Goal: Task Accomplishment & Management: Use online tool/utility

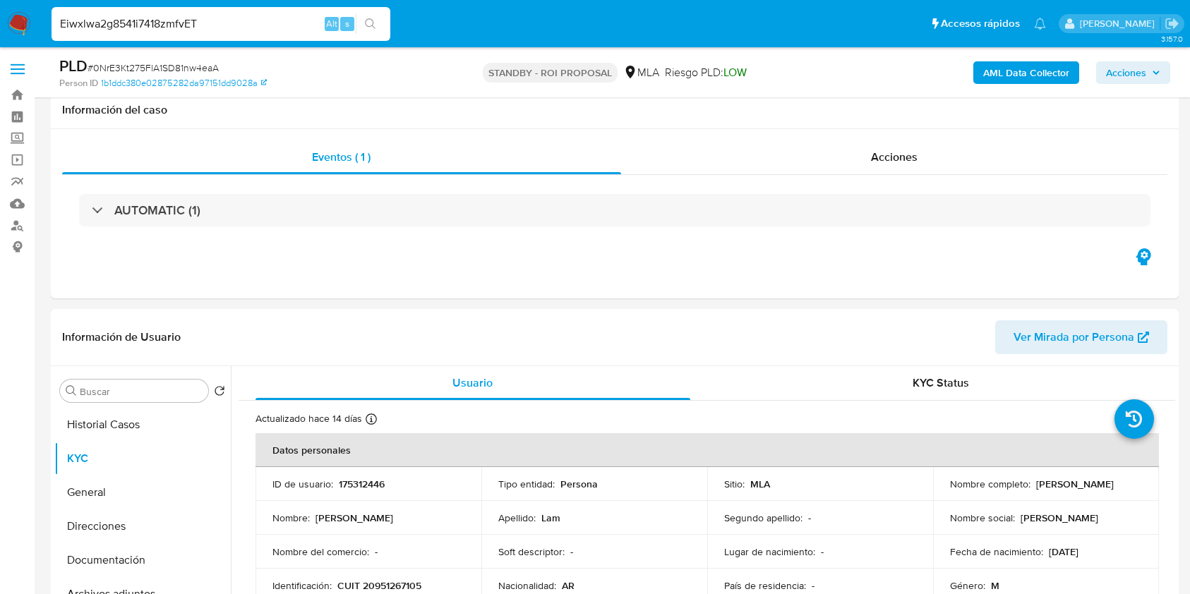
select select "10"
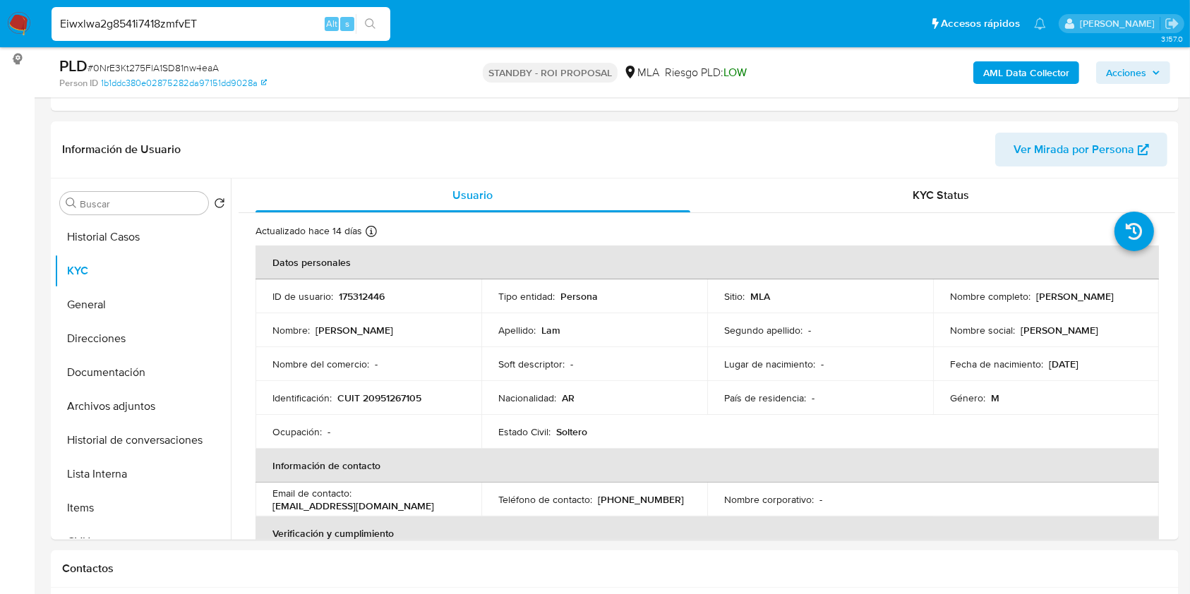
type input "Eiwxlwa2g8541i7418zmfvET"
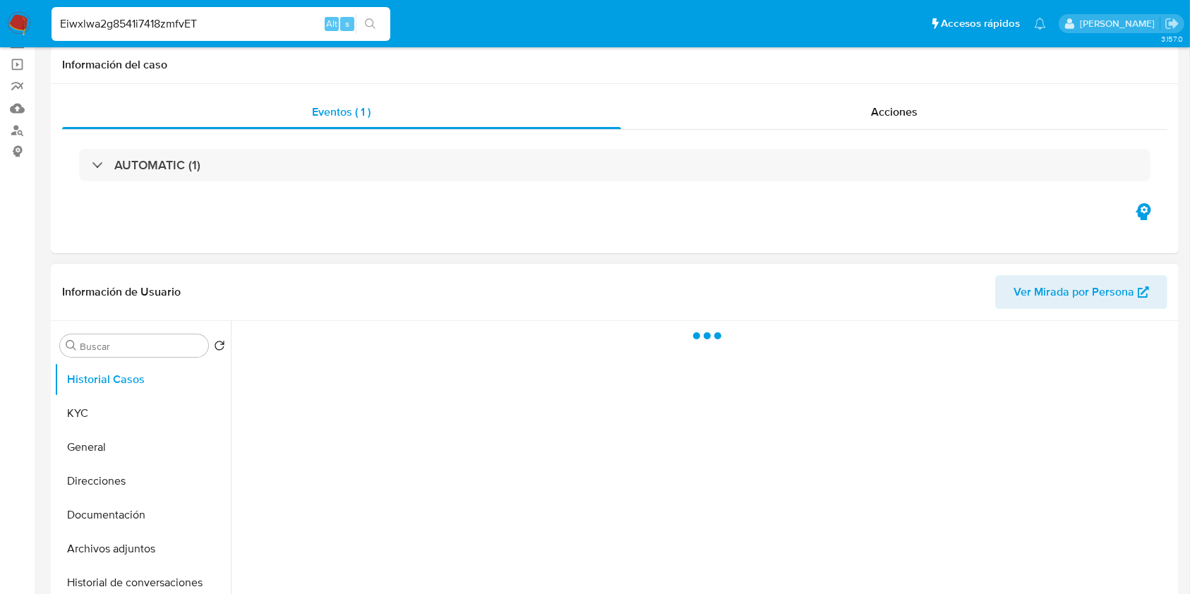
scroll to position [188, 0]
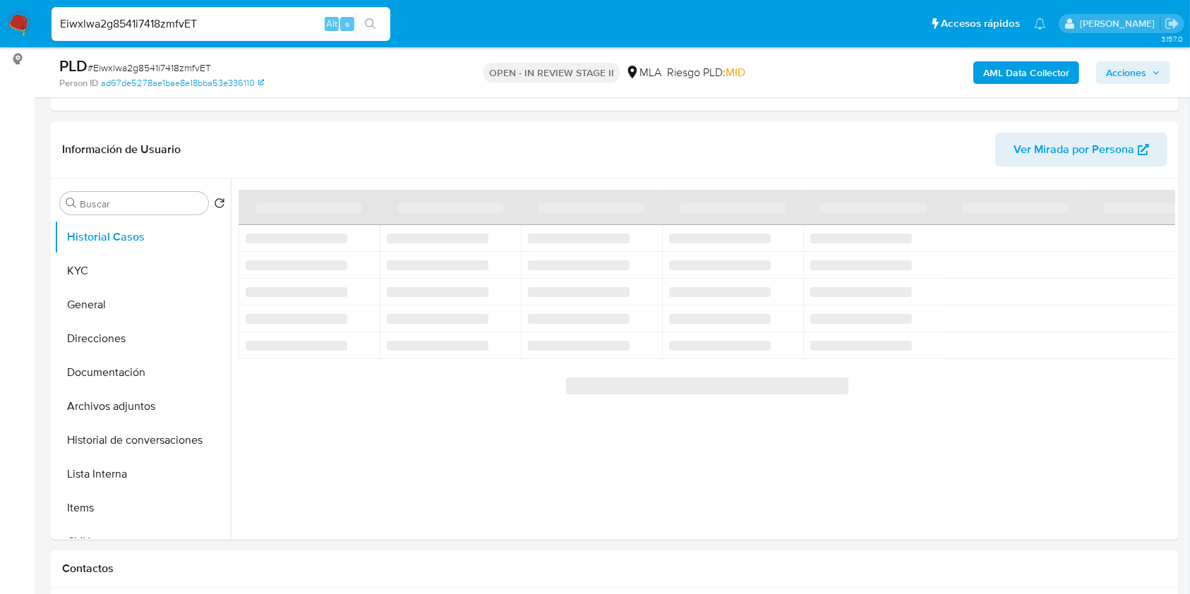
click at [1137, 61] on span "Acciones" at bounding box center [1126, 72] width 40 height 23
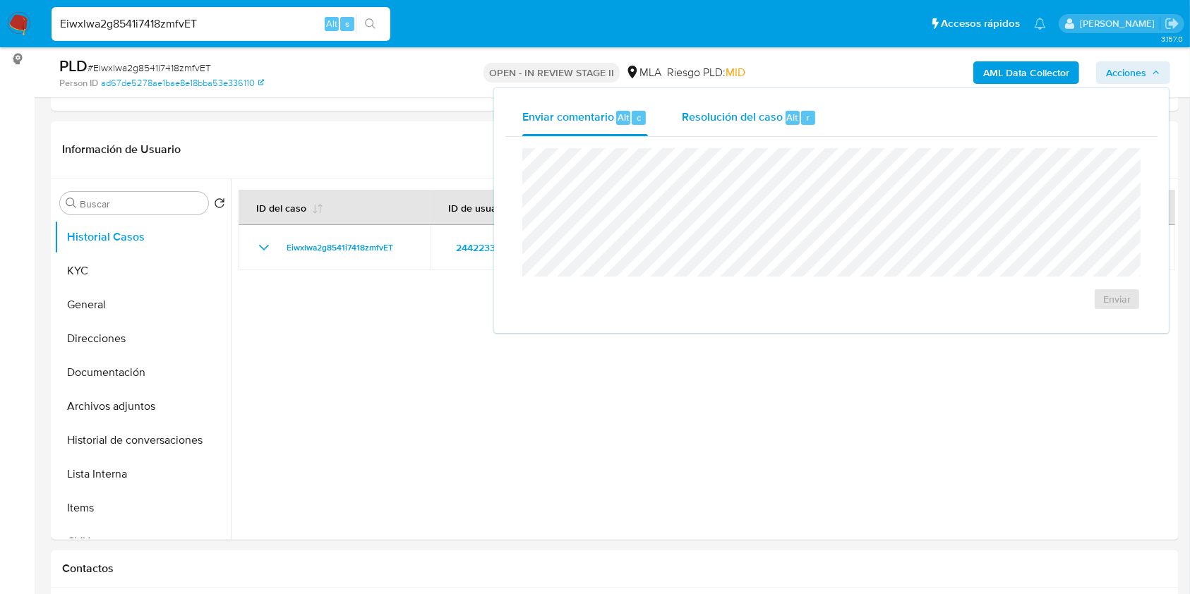
click at [782, 127] on div "Resolución del caso Alt r" at bounding box center [749, 118] width 135 height 37
select select "10"
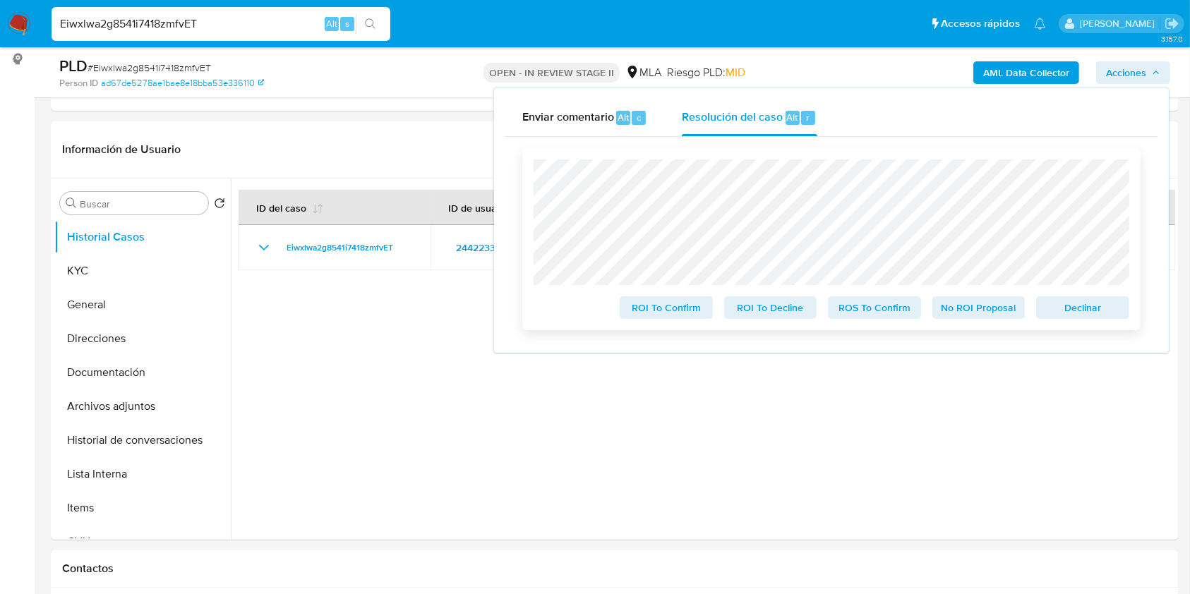
click at [1074, 314] on span "Declinar" at bounding box center [1082, 308] width 73 height 20
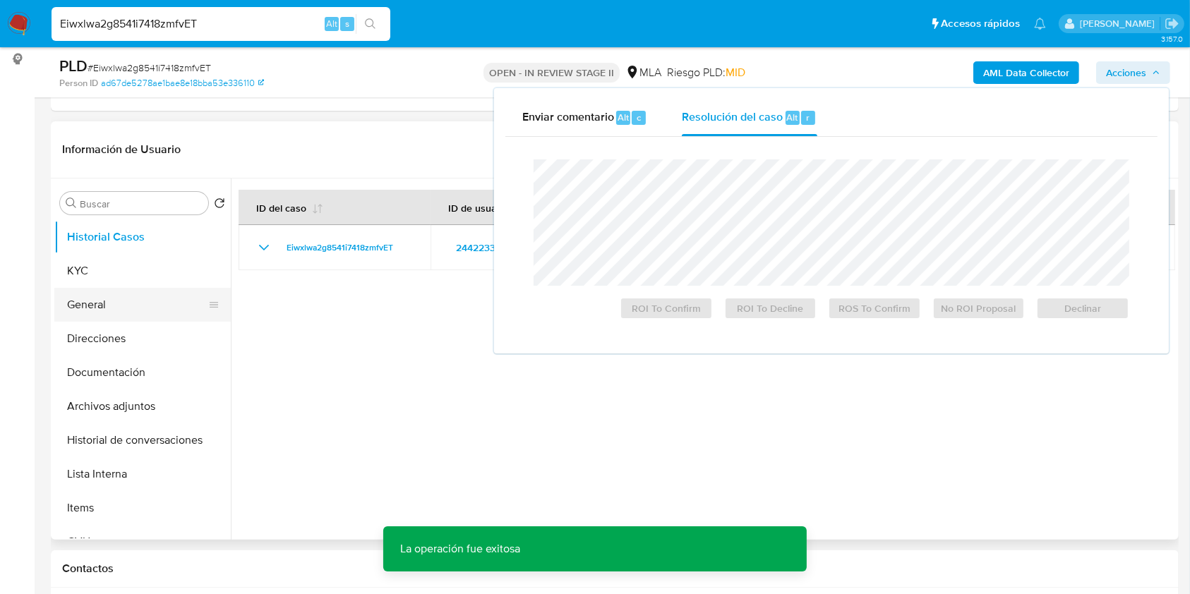
click at [104, 299] on button "General" at bounding box center [136, 305] width 165 height 34
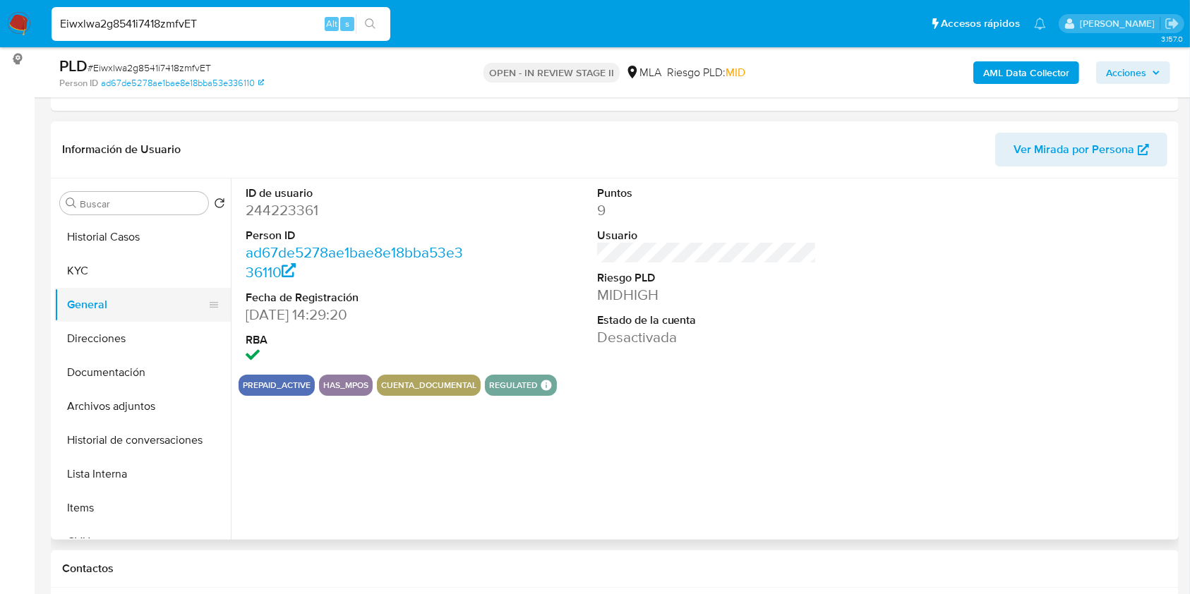
drag, startPoint x: 91, startPoint y: 268, endPoint x: 186, endPoint y: 296, distance: 99.4
click at [91, 268] on button "KYC" at bounding box center [142, 271] width 176 height 34
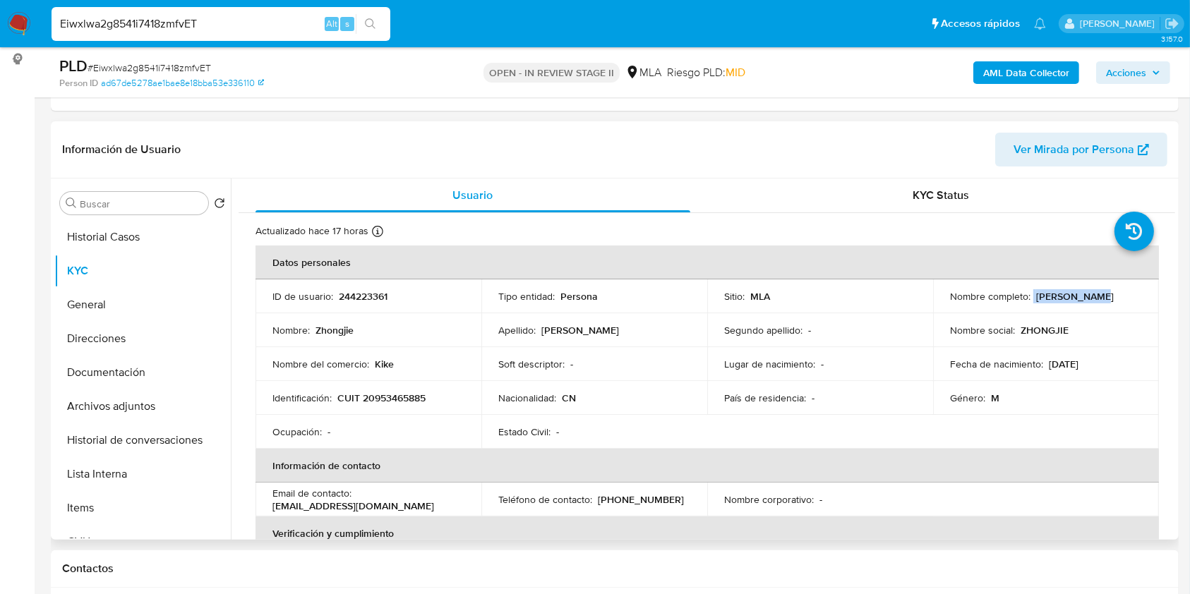
drag, startPoint x: 1029, startPoint y: 296, endPoint x: 1096, endPoint y: 301, distance: 67.9
click at [1096, 301] on div "Nombre completo : [PERSON_NAME]" at bounding box center [1046, 296] width 192 height 13
click at [152, 388] on button "Documentación" at bounding box center [136, 373] width 165 height 34
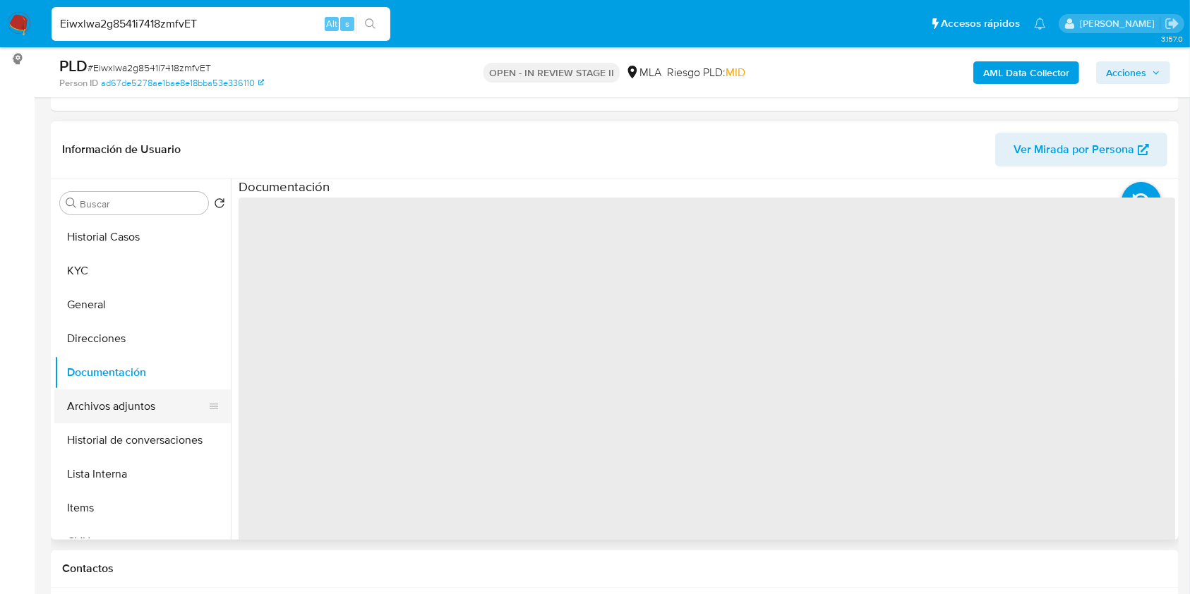
click at [156, 407] on button "Archivos adjuntos" at bounding box center [136, 407] width 165 height 34
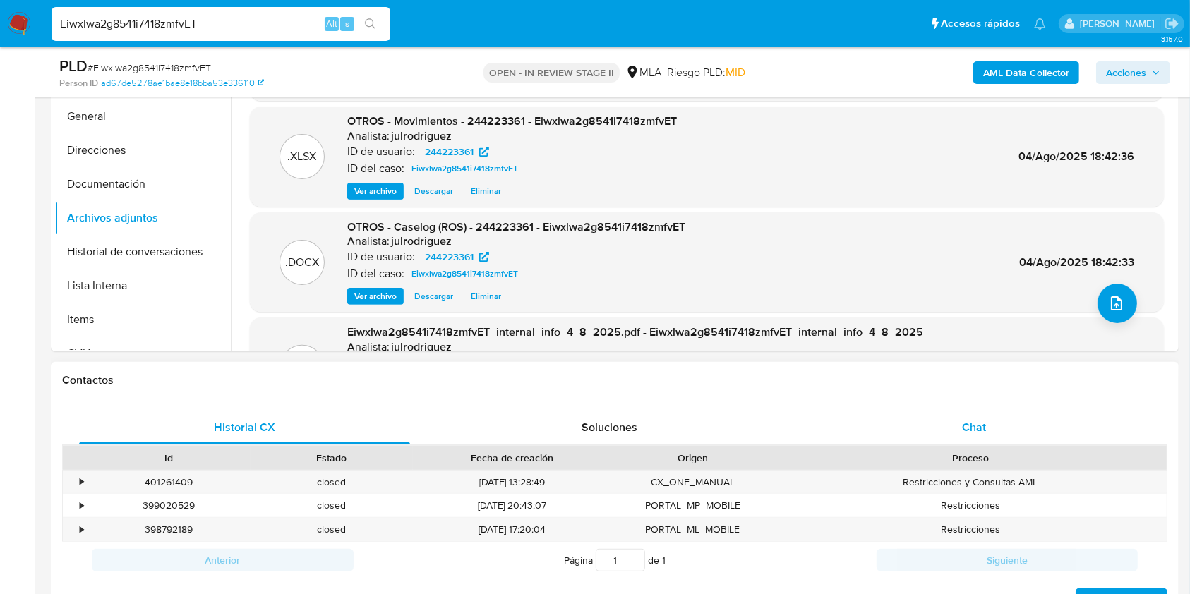
click at [993, 426] on div "Chat" at bounding box center [974, 428] width 331 height 34
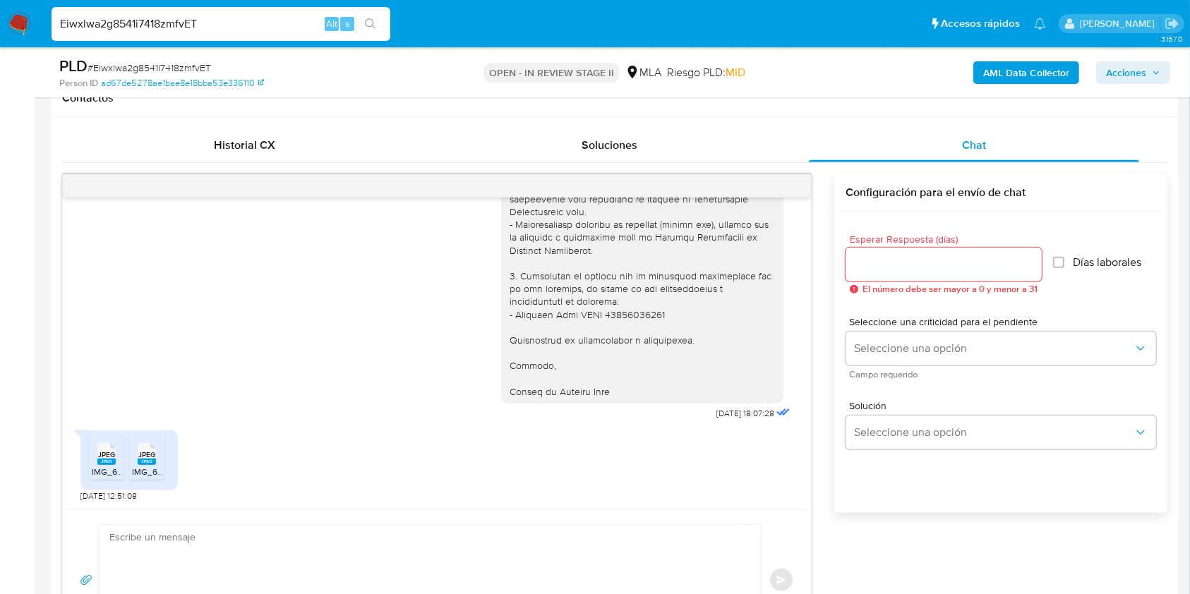
scroll to position [1536, 0]
click at [138, 450] on span "JPEG" at bounding box center [146, 454] width 17 height 9
click at [101, 460] on rect at bounding box center [106, 462] width 18 height 6
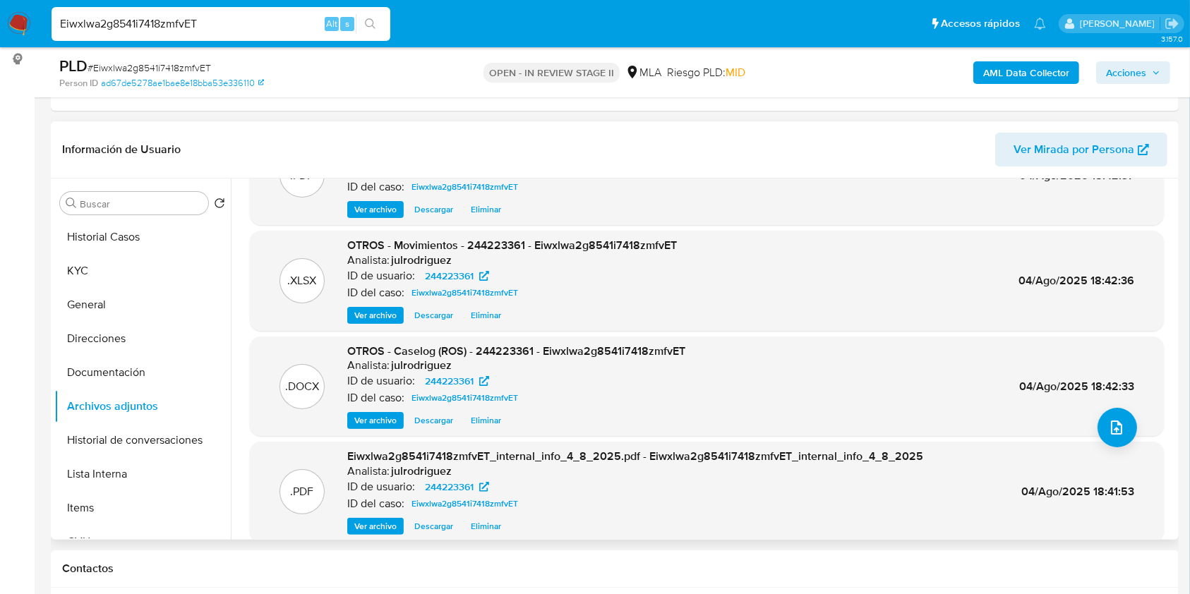
scroll to position [94, 0]
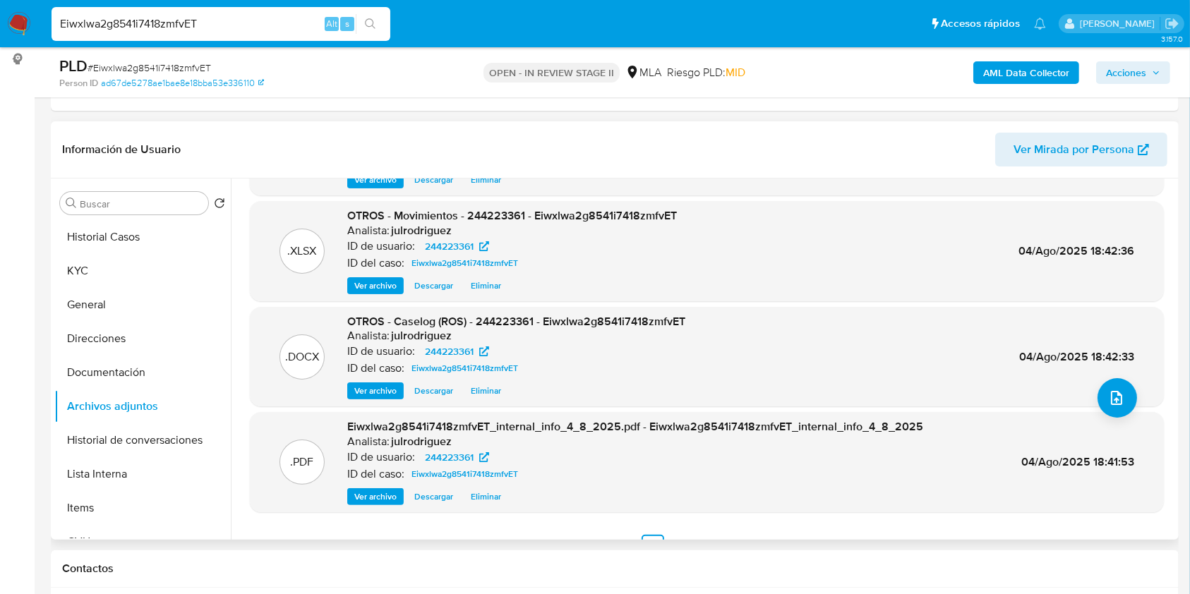
click at [481, 287] on span "Eliminar" at bounding box center [486, 286] width 30 height 14
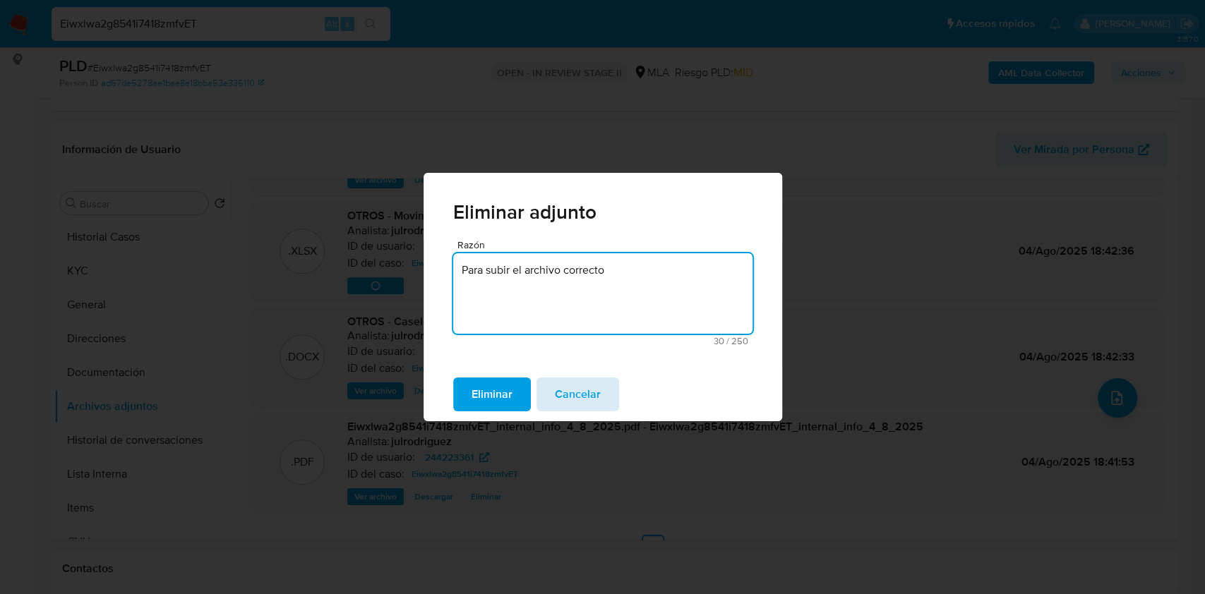
type textarea "Para subir el archivo correcto"
click at [582, 396] on span "Cancelar" at bounding box center [578, 394] width 46 height 31
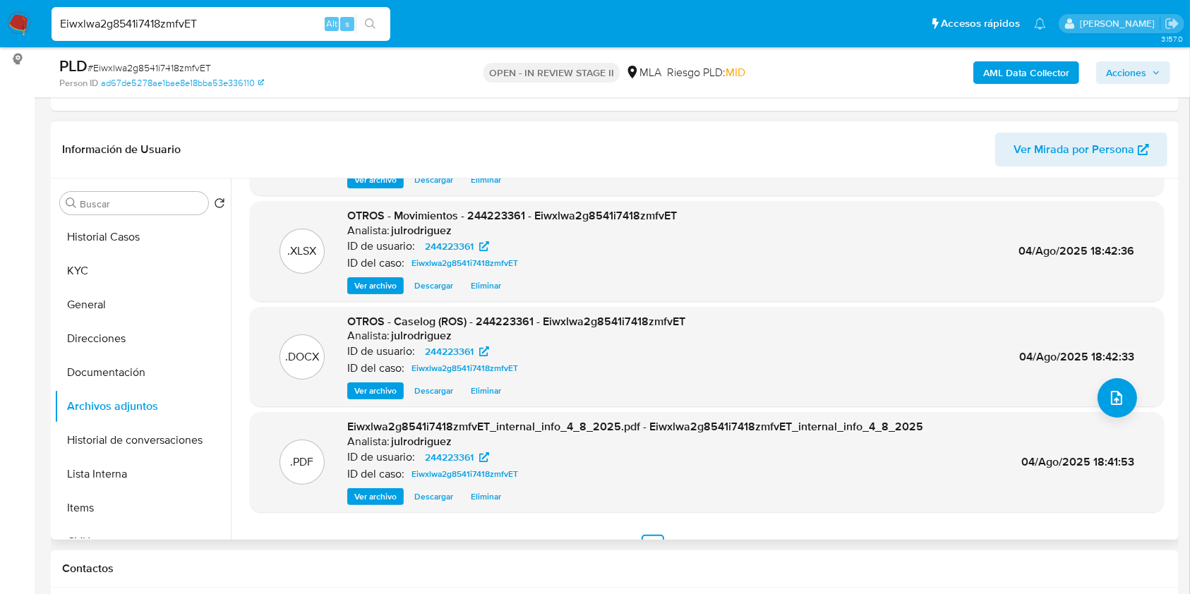
click at [493, 390] on span "Eliminar" at bounding box center [486, 391] width 30 height 14
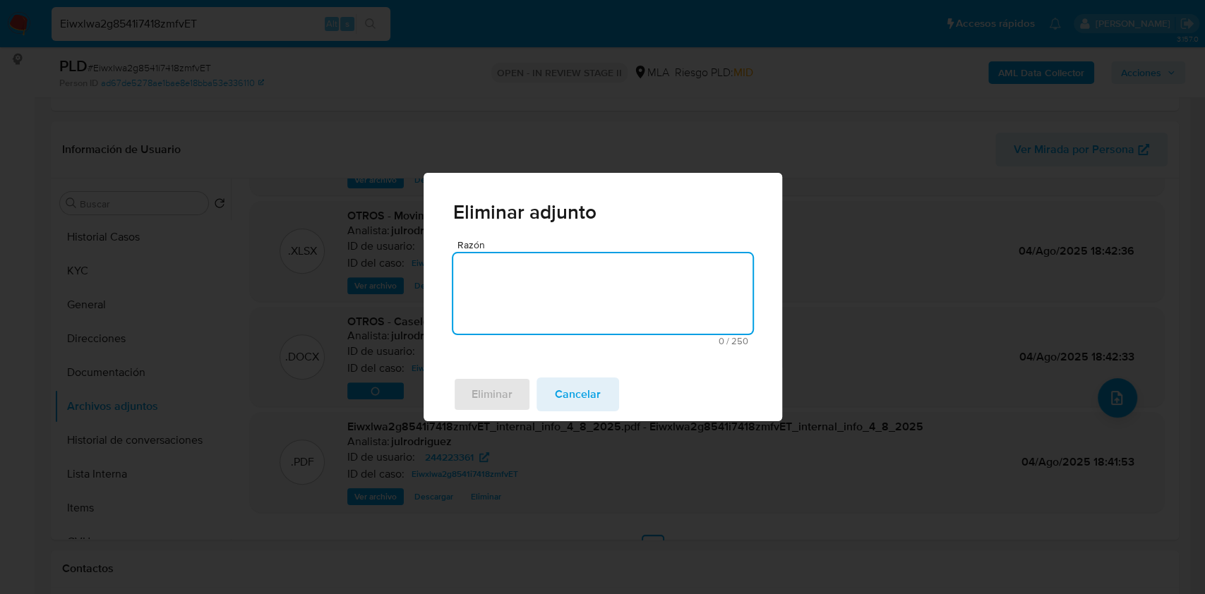
type textarea "a"
drag, startPoint x: 601, startPoint y: 275, endPoint x: 503, endPoint y: 277, distance: 98.8
click at [486, 277] on textarea "Para subir el archiv correcto" at bounding box center [602, 293] width 299 height 80
click at [556, 269] on textarea "Para subir el archiv correcto" at bounding box center [602, 293] width 299 height 80
drag, startPoint x: 621, startPoint y: 265, endPoint x: 408, endPoint y: 270, distance: 213.2
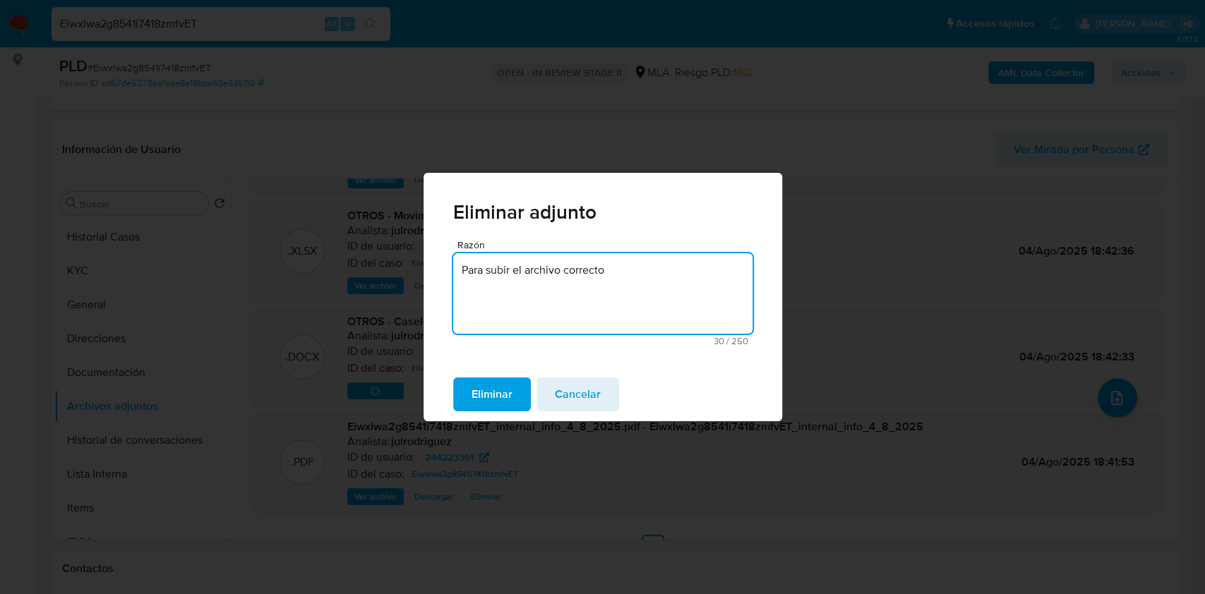
click at [408, 270] on div "Eliminar adjunto Razón Para subir el archivo correcto 30 / 250 220 caracteres r…" at bounding box center [602, 297] width 1205 height 594
type textarea "Para subir el archivo correcto"
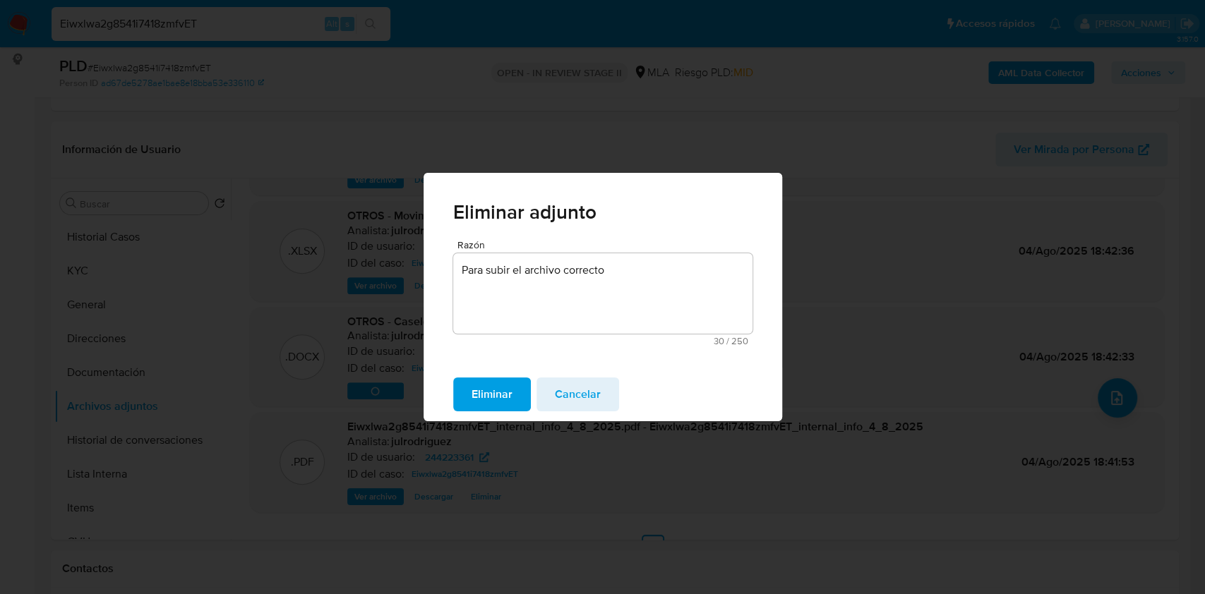
click at [490, 392] on span "Eliminar" at bounding box center [492, 394] width 41 height 31
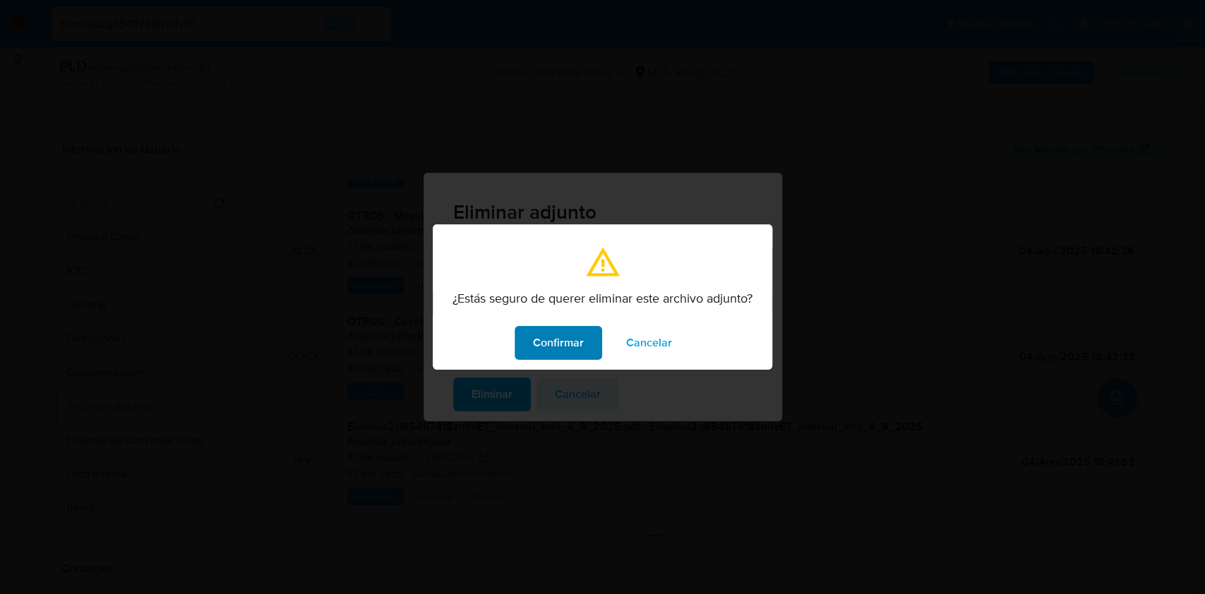
click at [566, 346] on span "Confirmar" at bounding box center [558, 343] width 51 height 31
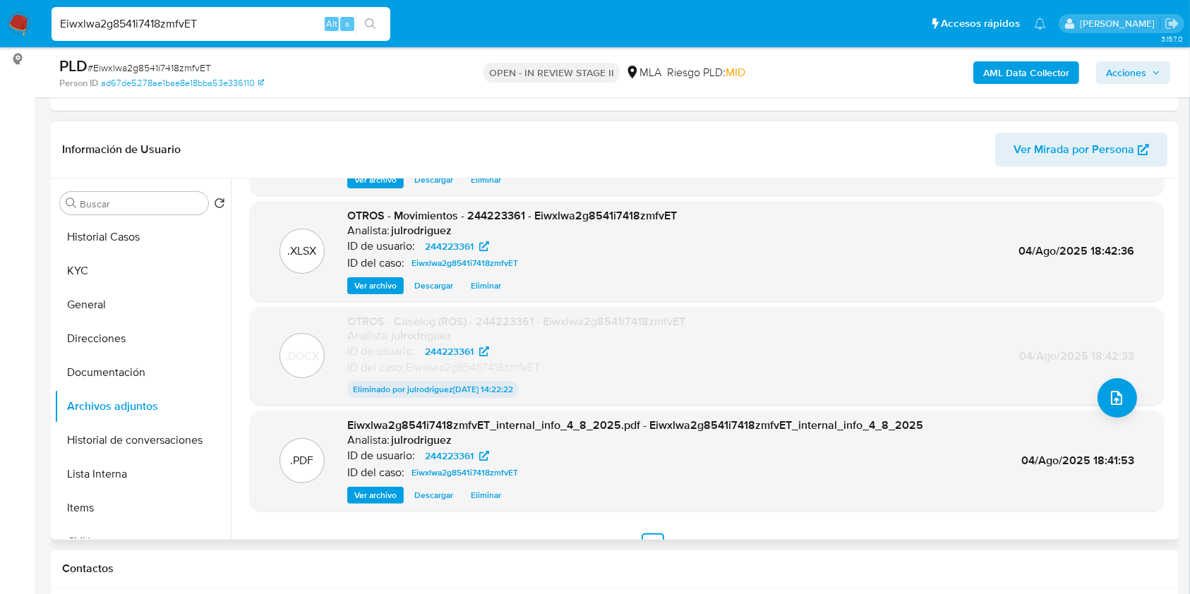
click at [487, 285] on span "Eliminar" at bounding box center [486, 286] width 30 height 14
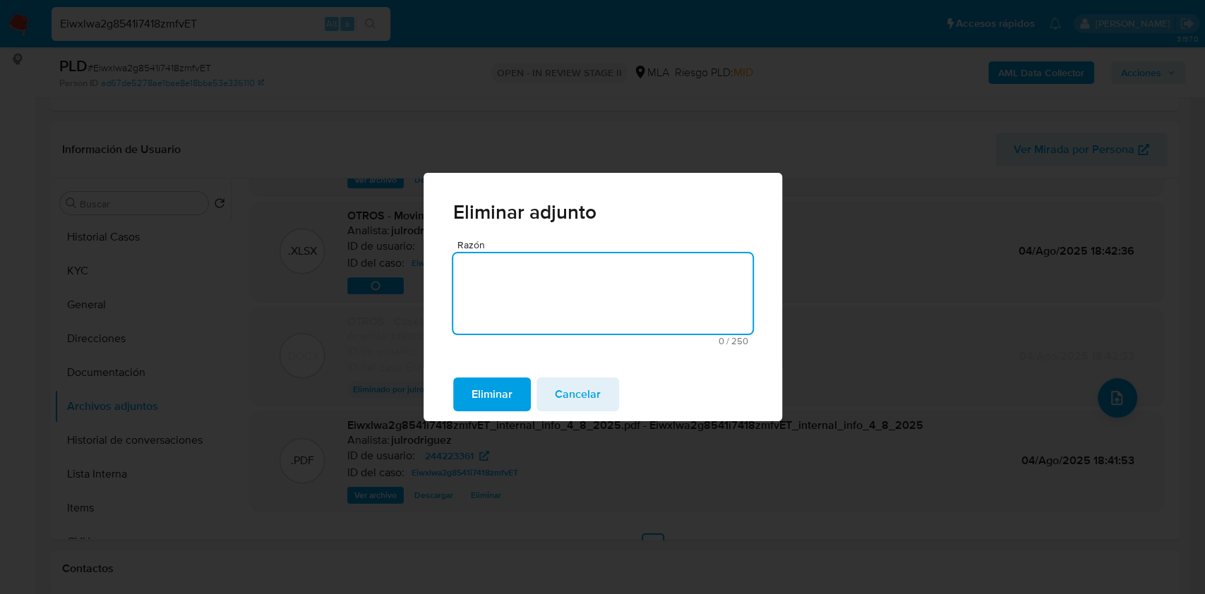
click at [563, 285] on textarea "Razón" at bounding box center [602, 293] width 299 height 80
type textarea "Para subir el archivo correcto"
click at [491, 388] on span "Eliminar" at bounding box center [492, 394] width 41 height 31
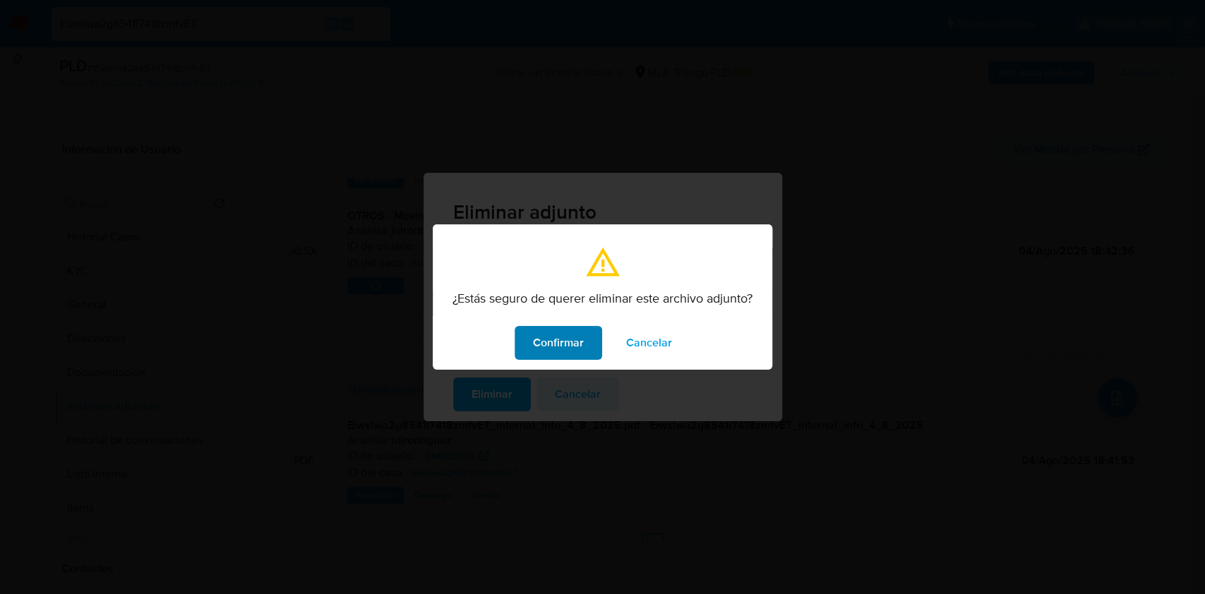
click at [565, 349] on span "Confirmar" at bounding box center [558, 343] width 51 height 31
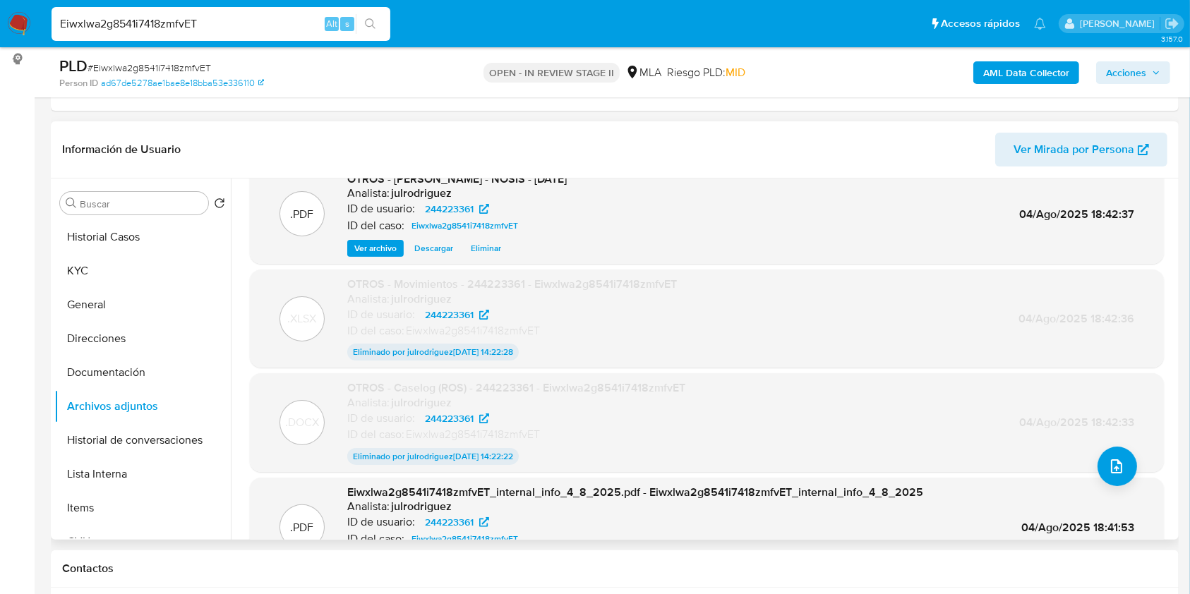
scroll to position [0, 0]
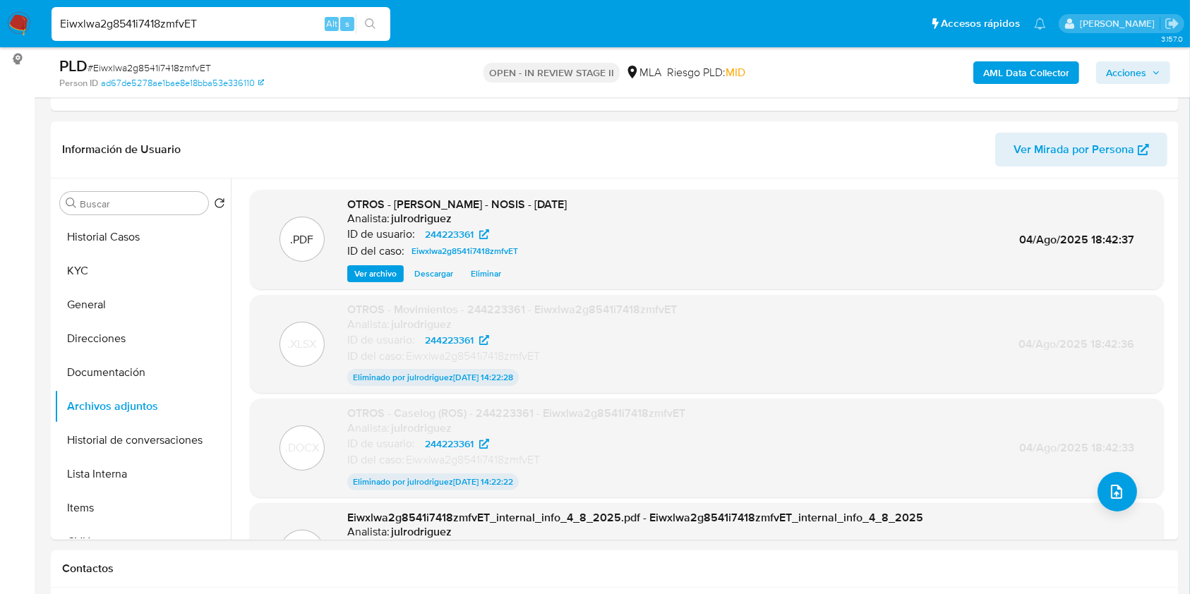
click at [1132, 79] on span "Acciones" at bounding box center [1126, 72] width 40 height 23
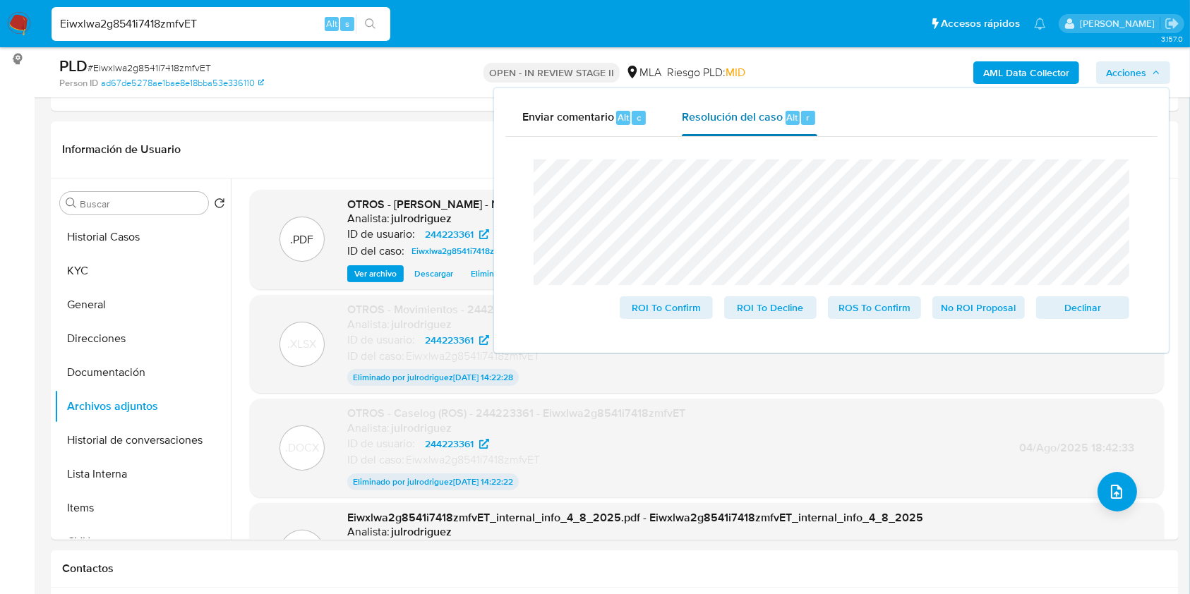
click at [766, 117] on span "Resolución del caso" at bounding box center [732, 117] width 101 height 16
click at [1091, 308] on span "Declinar" at bounding box center [1082, 308] width 73 height 20
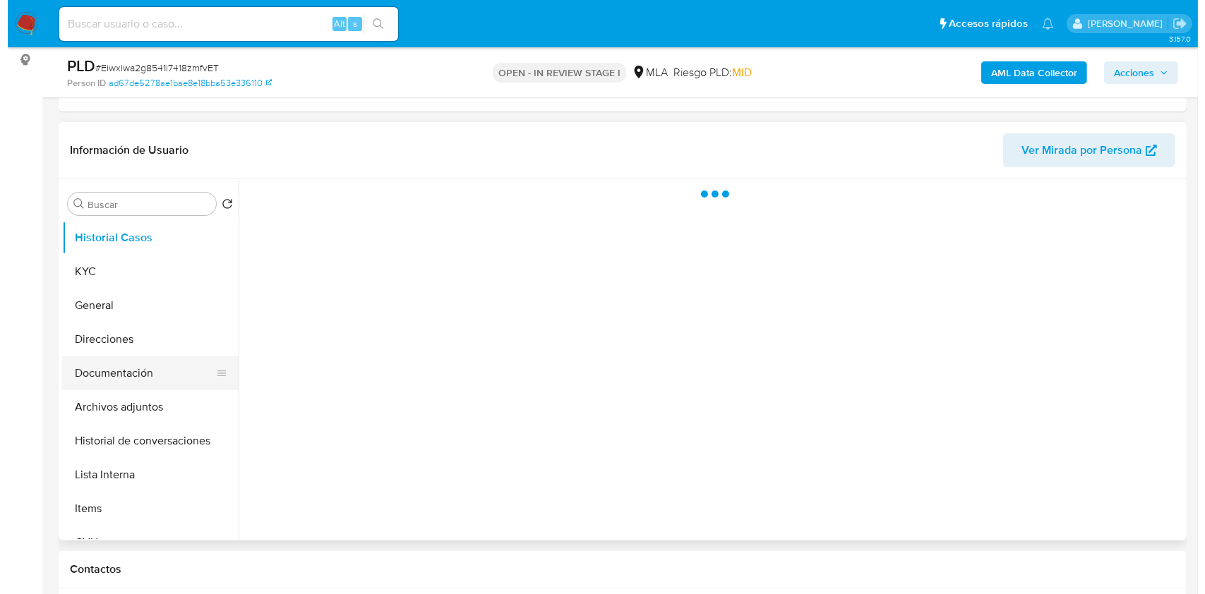
scroll to position [188, 0]
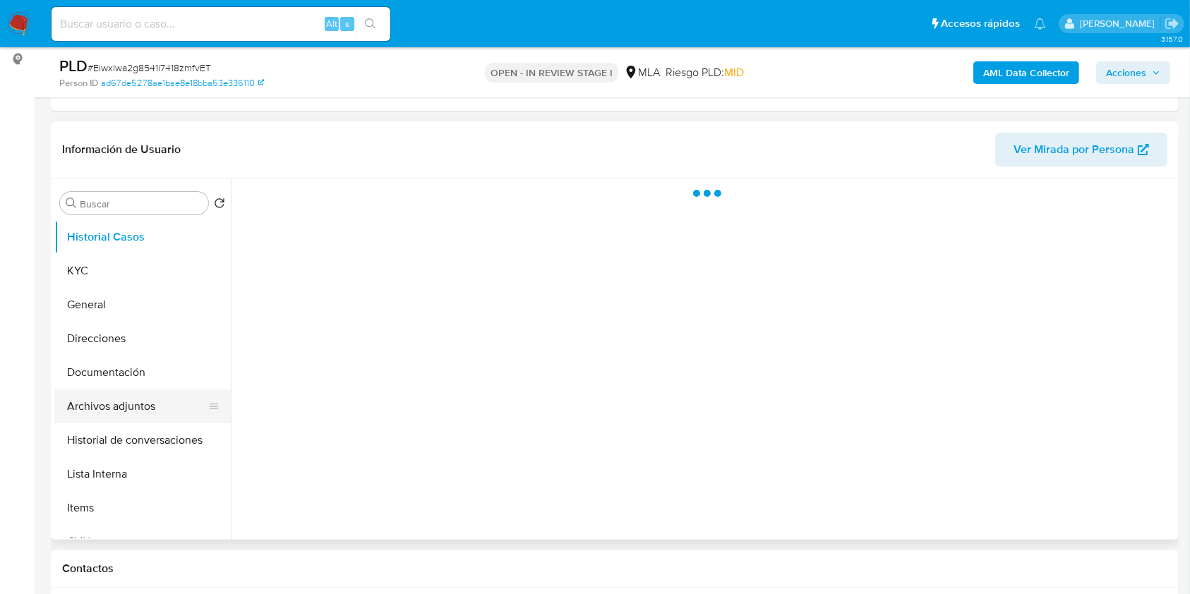
click at [107, 406] on button "Archivos adjuntos" at bounding box center [136, 407] width 165 height 34
select select "10"
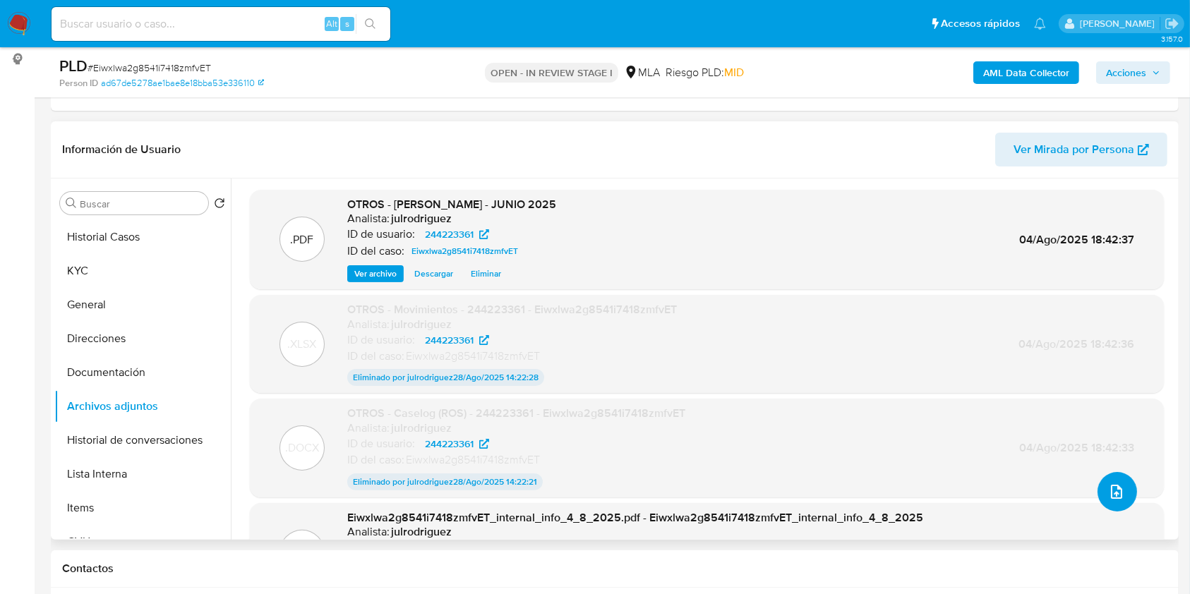
click at [1110, 486] on icon "upload-file" at bounding box center [1116, 492] width 17 height 17
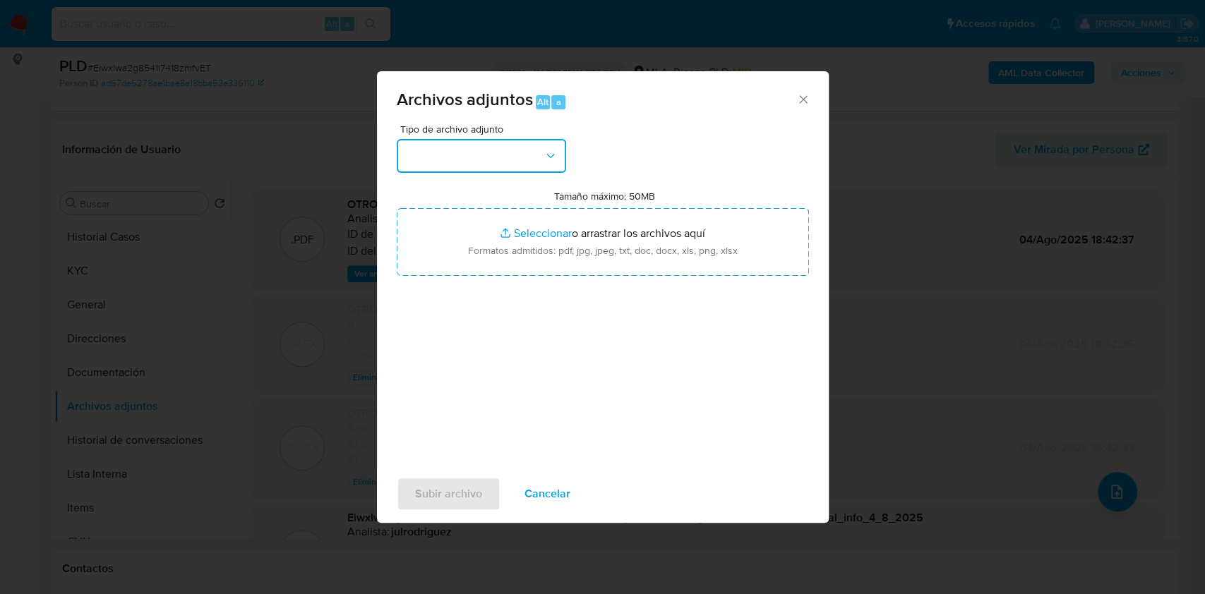
click at [452, 145] on button "button" at bounding box center [481, 156] width 169 height 34
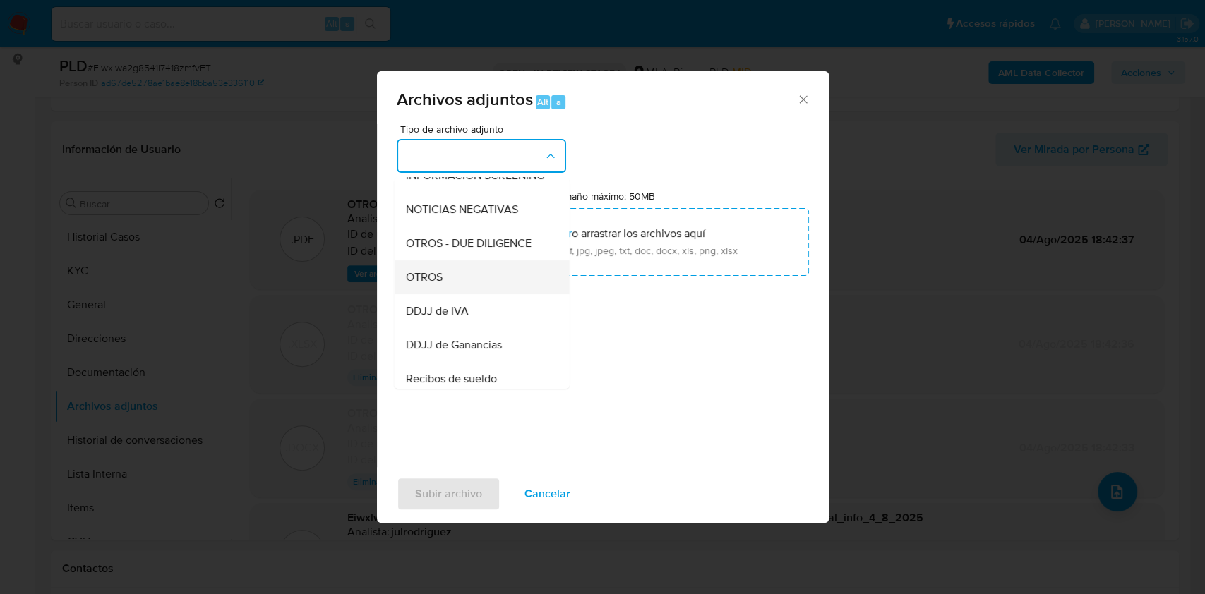
click at [435, 284] on span "OTROS" at bounding box center [423, 277] width 37 height 14
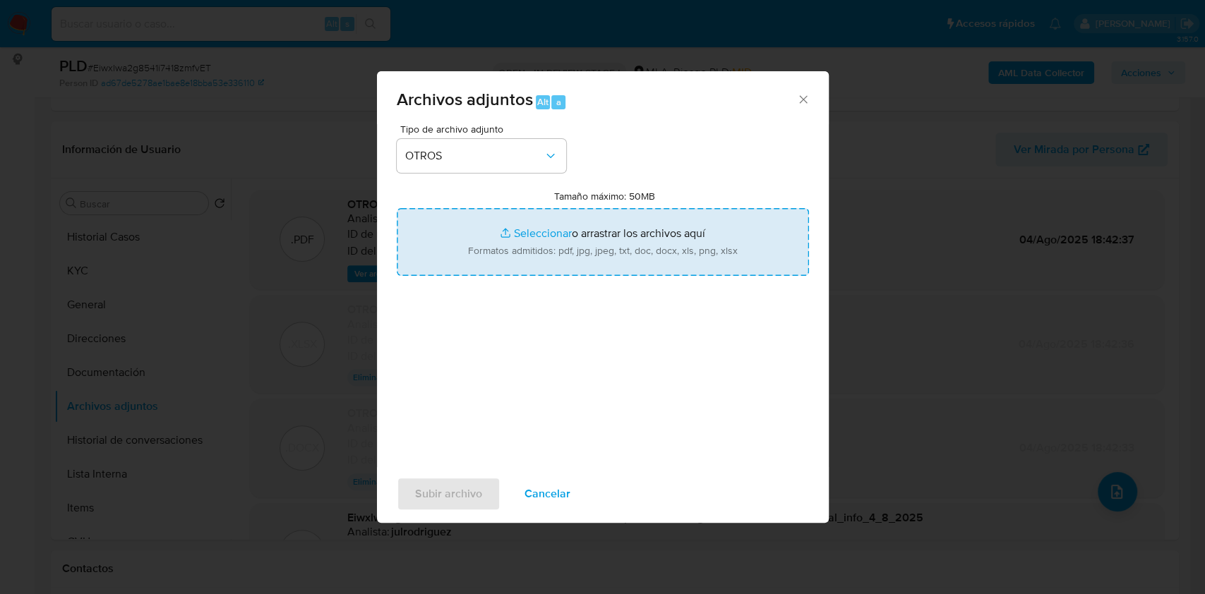
click at [599, 233] on input "Tamaño máximo: 50MB Seleccionar archivos" at bounding box center [603, 242] width 412 height 68
type input "C:\fakepath\Caselog (NO ROI) - 244223361 - Eiwxlwa2g8541i7418zmfvET.docx"
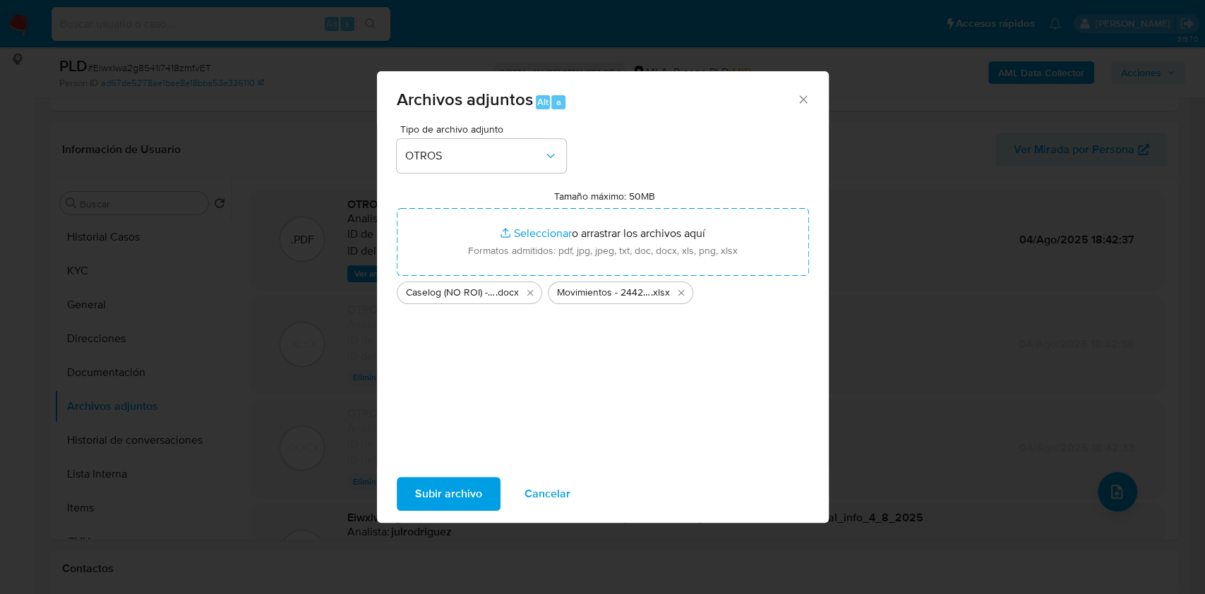
click at [456, 489] on span "Subir archivo" at bounding box center [448, 494] width 67 height 31
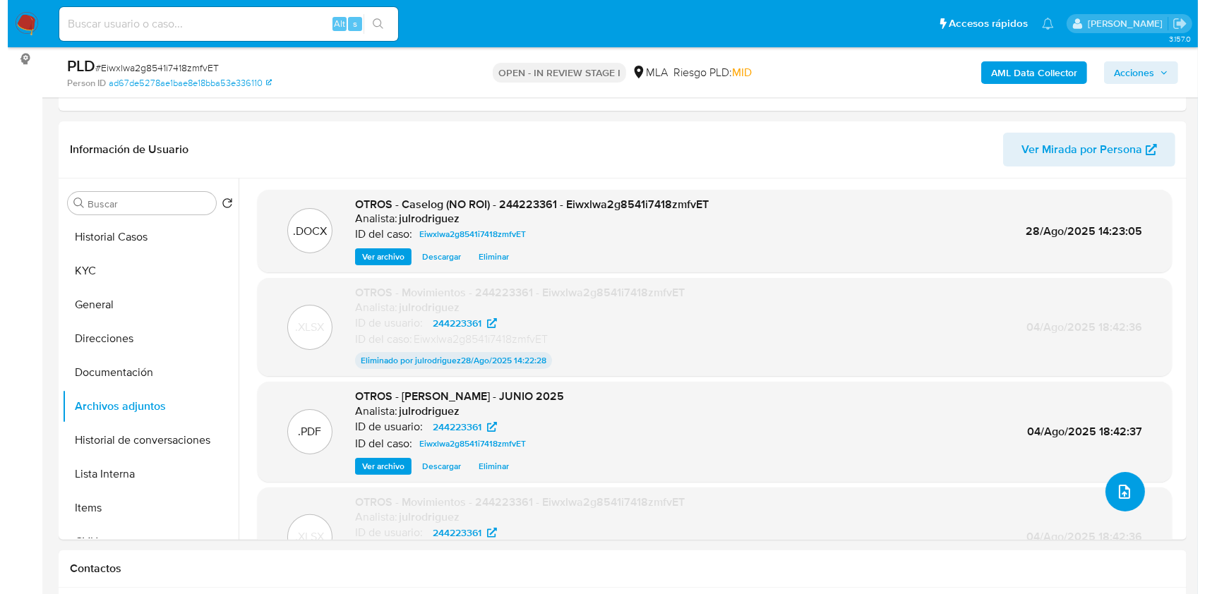
scroll to position [2163, 0]
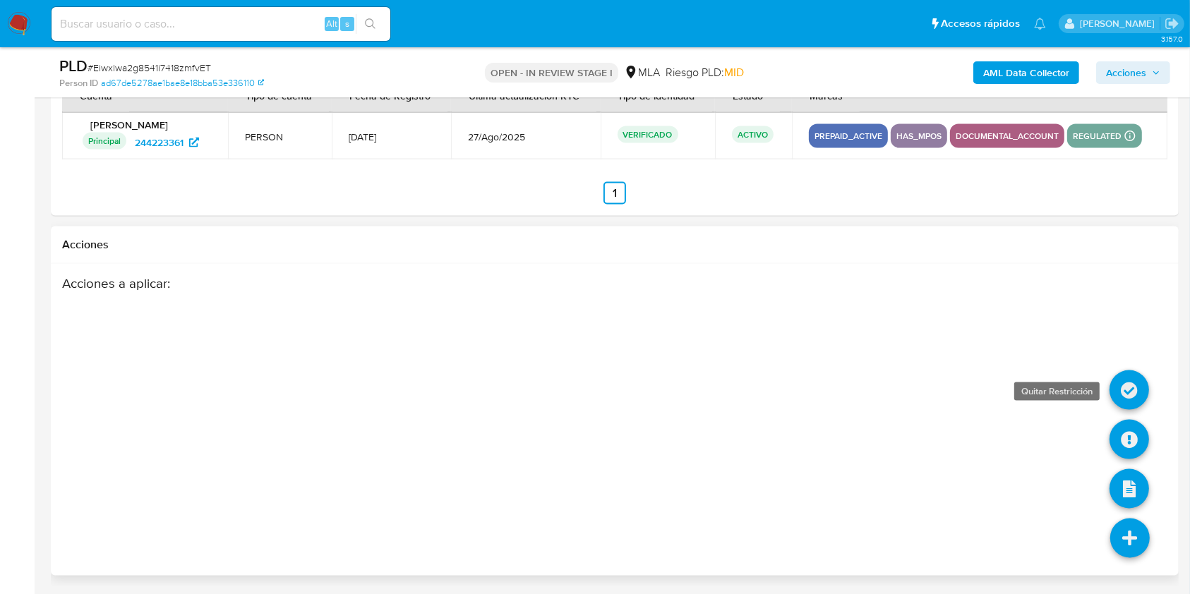
click at [1129, 383] on icon at bounding box center [1130, 391] width 40 height 40
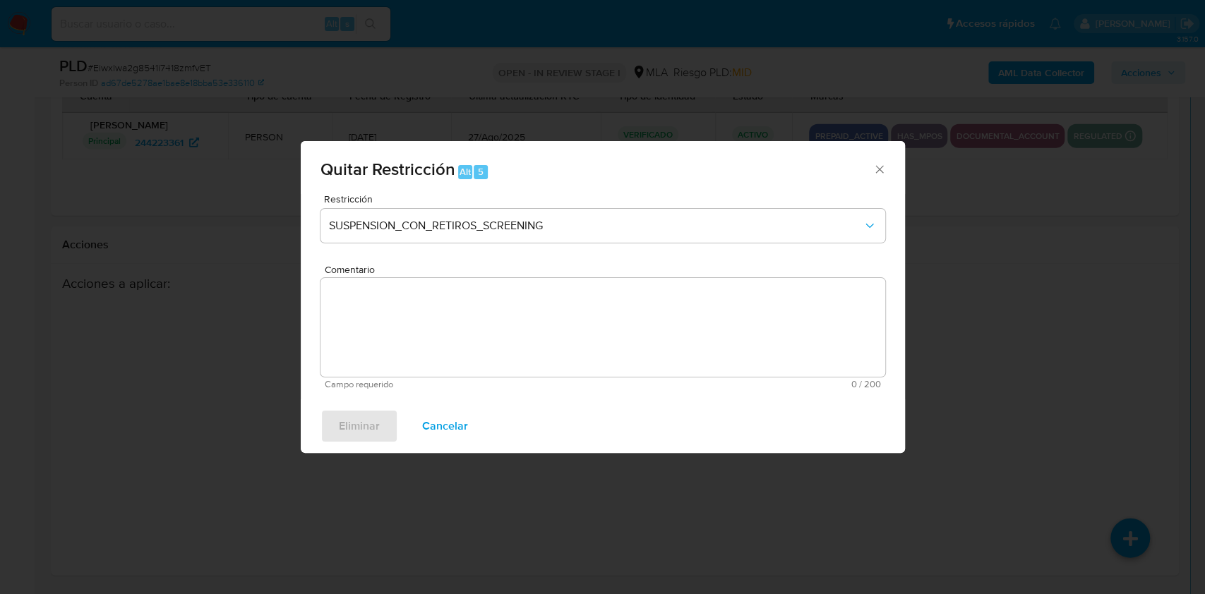
click at [529, 204] on div "Restricción SUSPENSION_CON_RETIROS_SCREENING" at bounding box center [602, 227] width 565 height 67
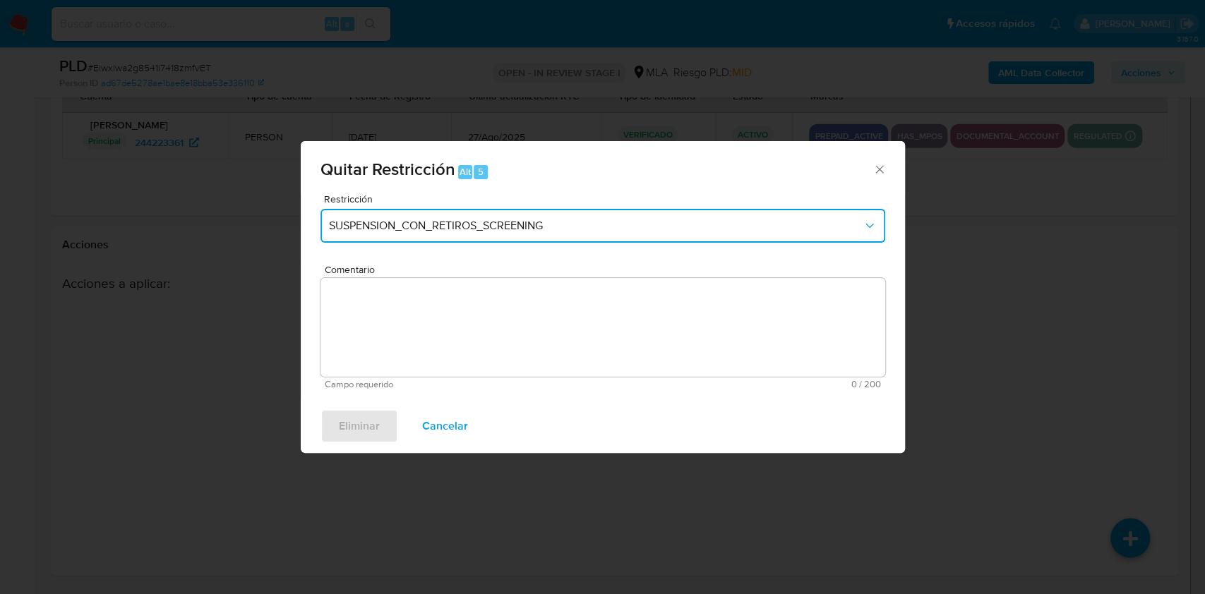
click at [508, 232] on span "SUSPENSION_CON_RETIROS_SCREENING" at bounding box center [596, 226] width 534 height 14
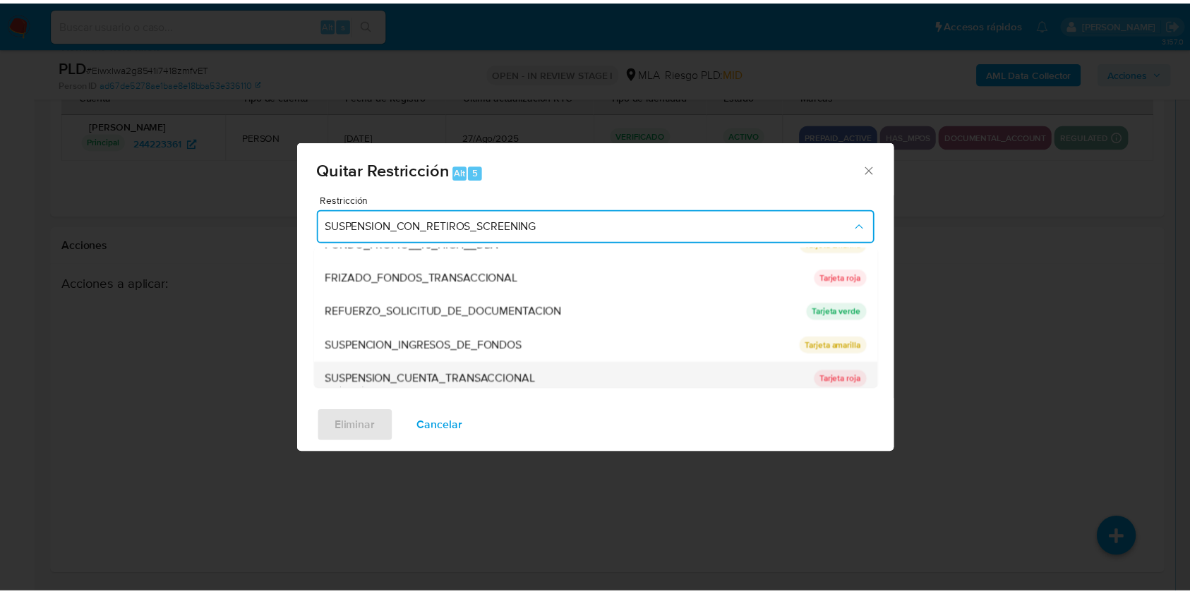
scroll to position [299, 0]
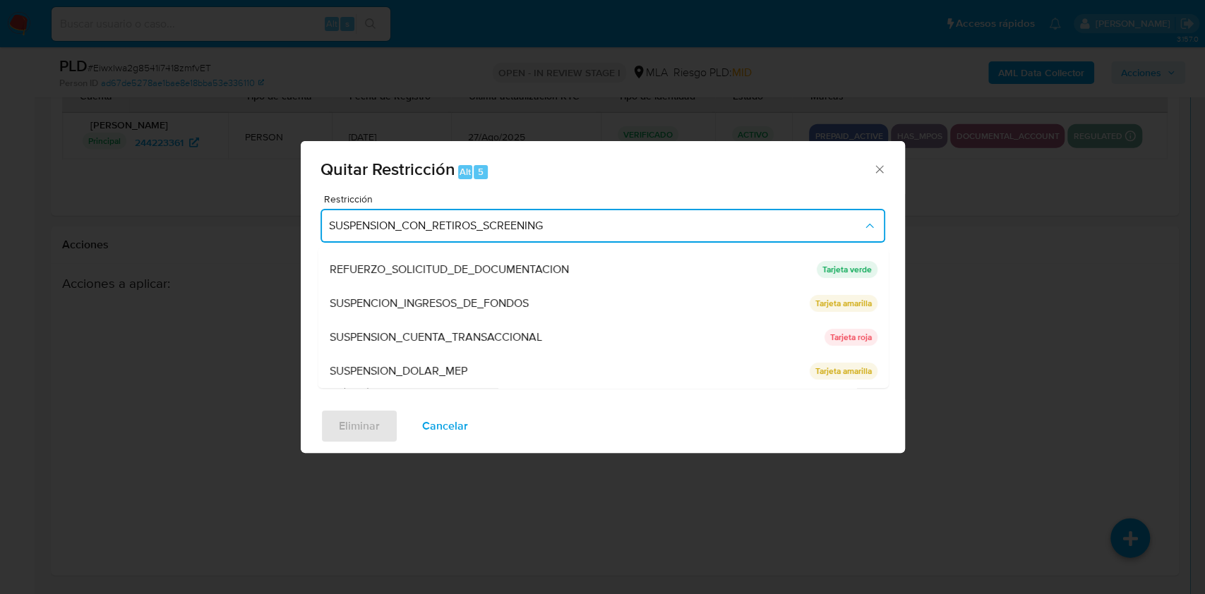
click at [491, 327] on div "SUSPENSION_CUENTA_TRANSACCIONAL" at bounding box center [572, 337] width 486 height 34
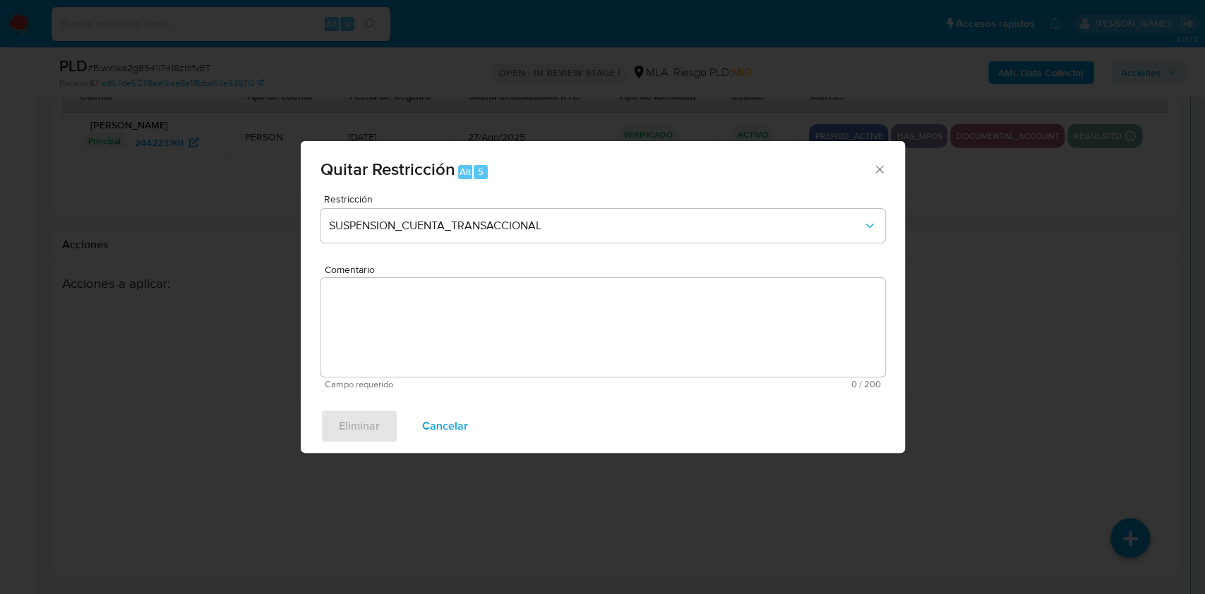
click at [546, 328] on textarea "Comentario" at bounding box center [602, 327] width 565 height 99
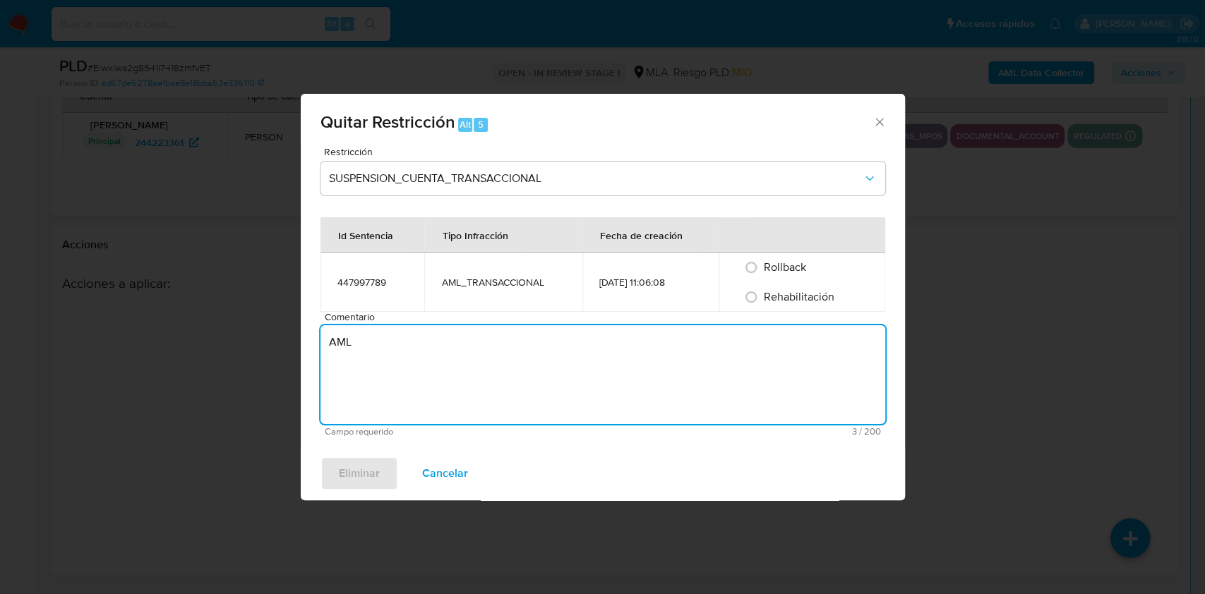
type textarea "AML"
click at [803, 301] on span "Rehabilitación" at bounding box center [799, 297] width 71 height 16
click at [762, 301] on input "Rehabilitación" at bounding box center [751, 297] width 23 height 23
radio input "true"
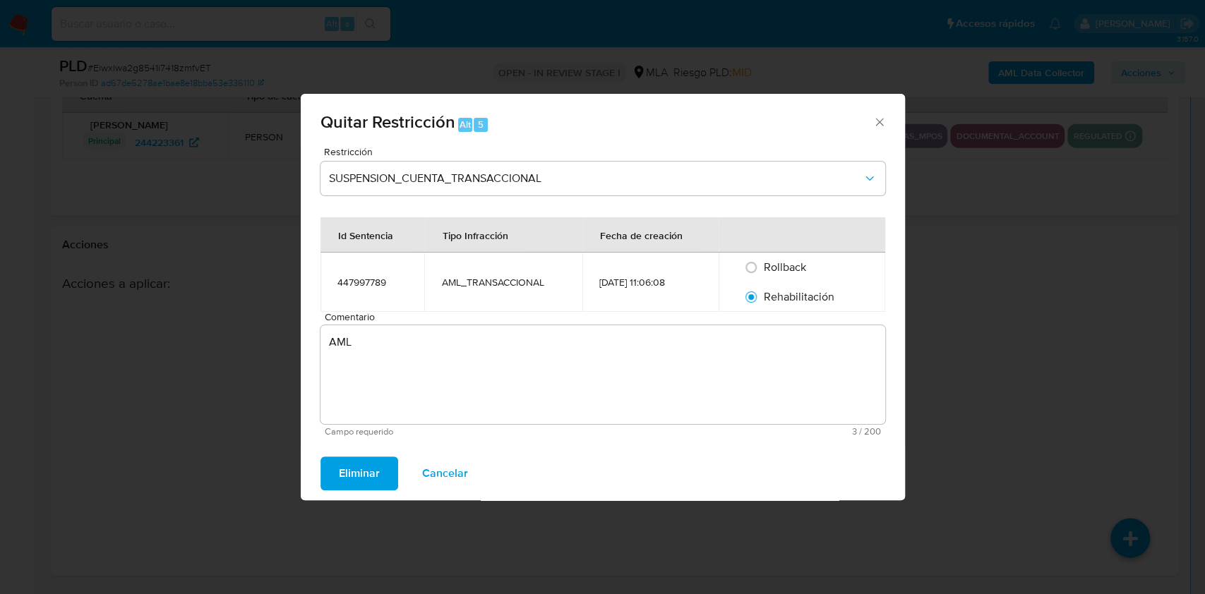
click at [365, 460] on span "Eliminar" at bounding box center [359, 473] width 41 height 31
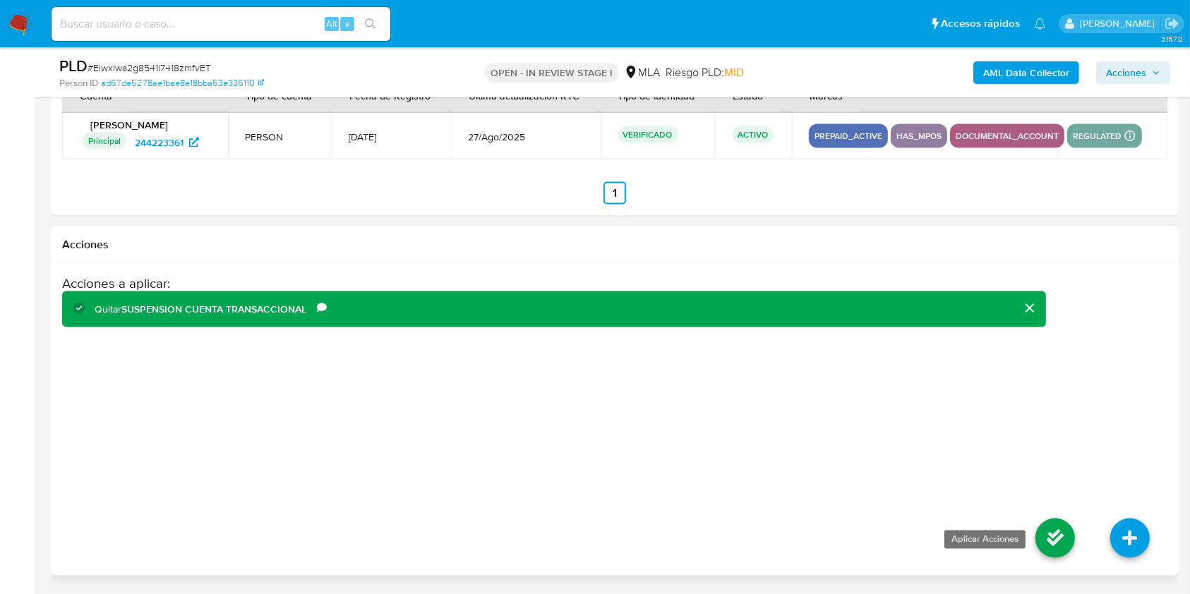
click at [1050, 537] on icon at bounding box center [1056, 539] width 40 height 40
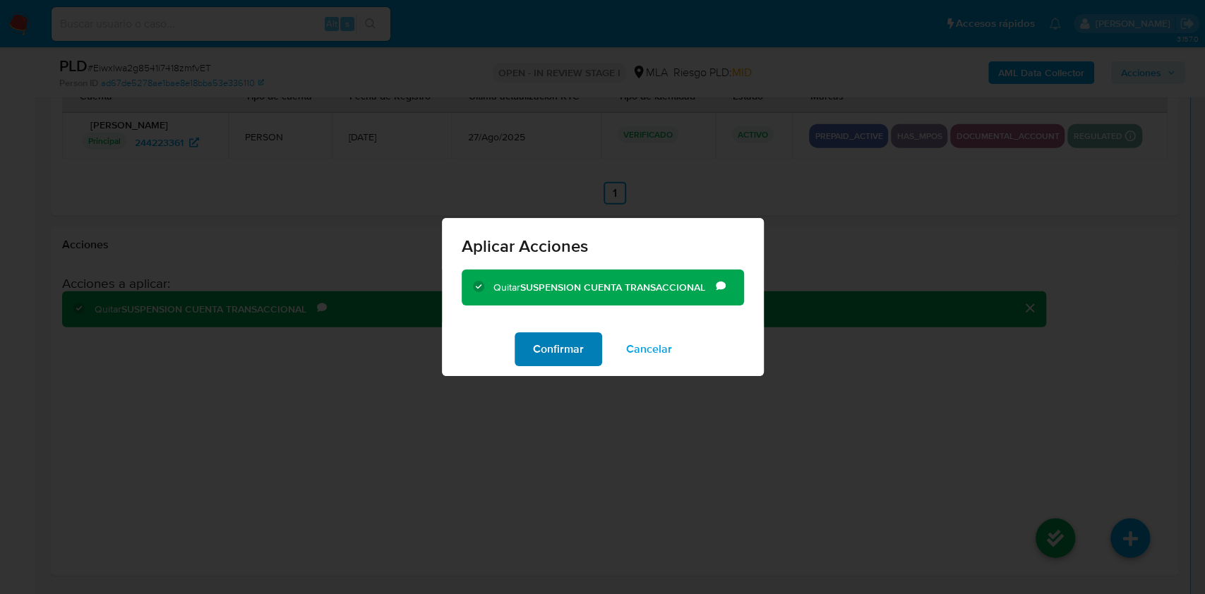
click at [575, 358] on span "Confirmar" at bounding box center [558, 349] width 51 height 31
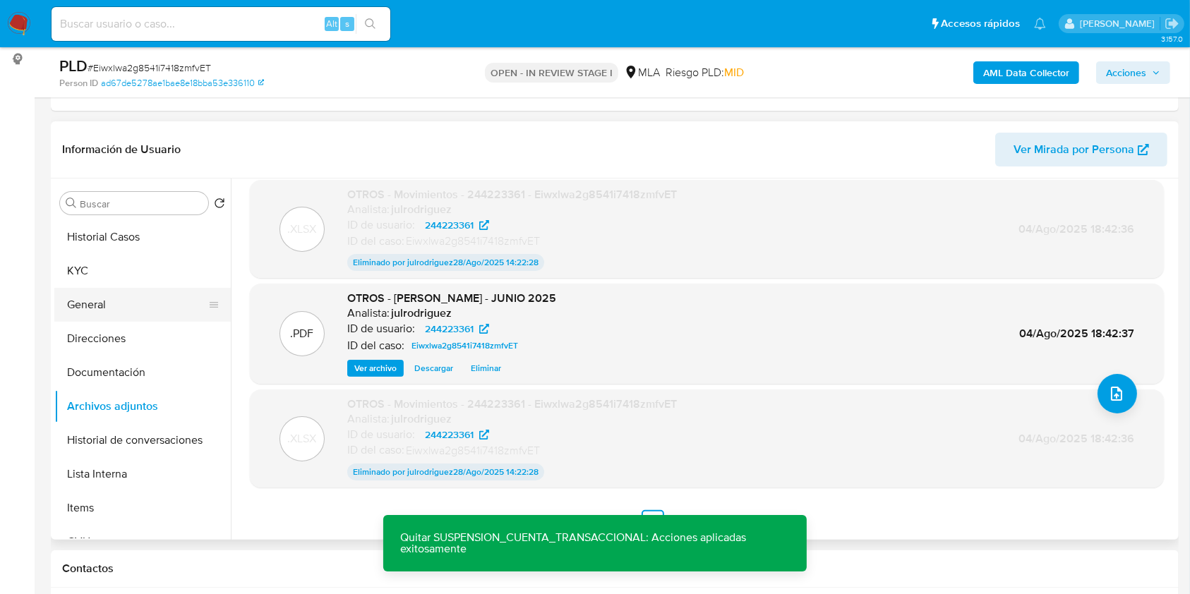
scroll to position [4, 0]
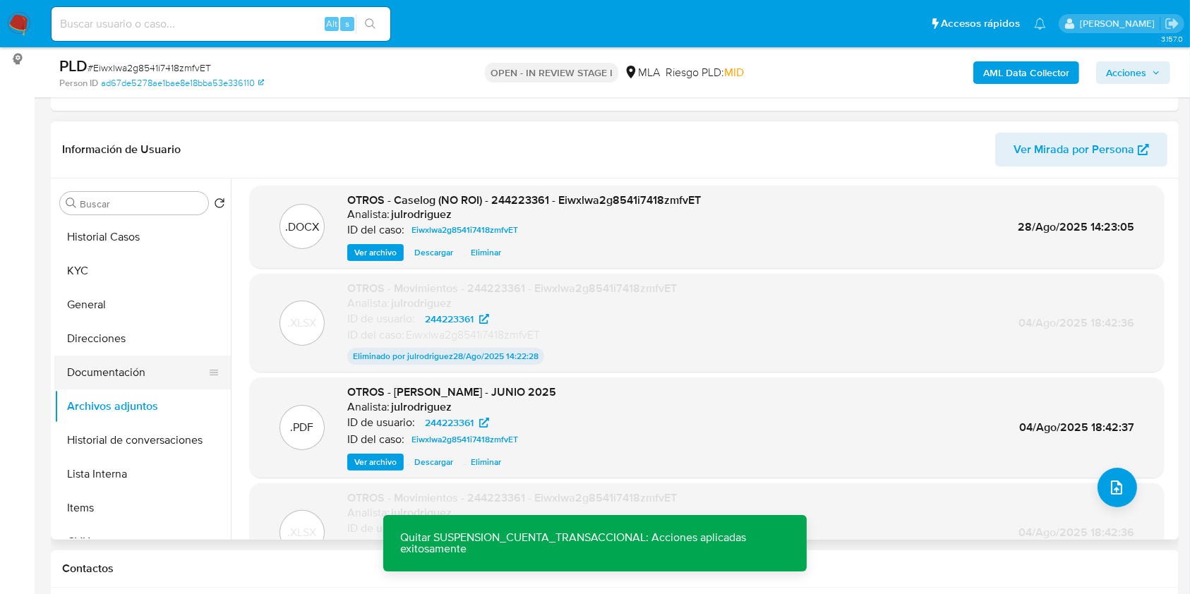
click at [126, 367] on button "Documentación" at bounding box center [136, 373] width 165 height 34
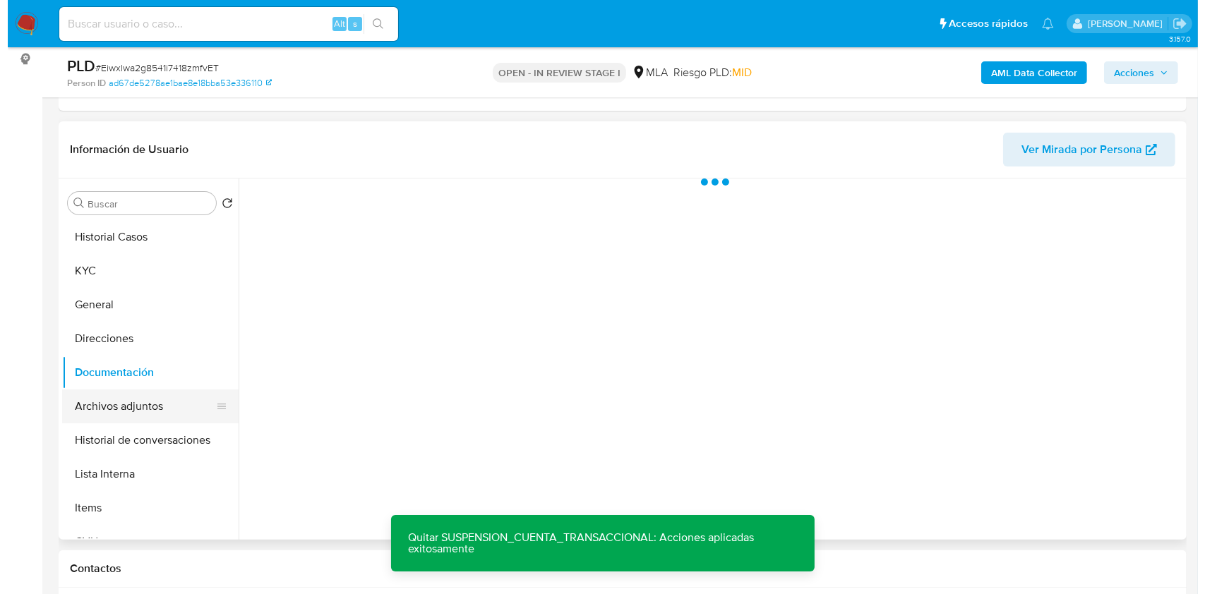
scroll to position [0, 0]
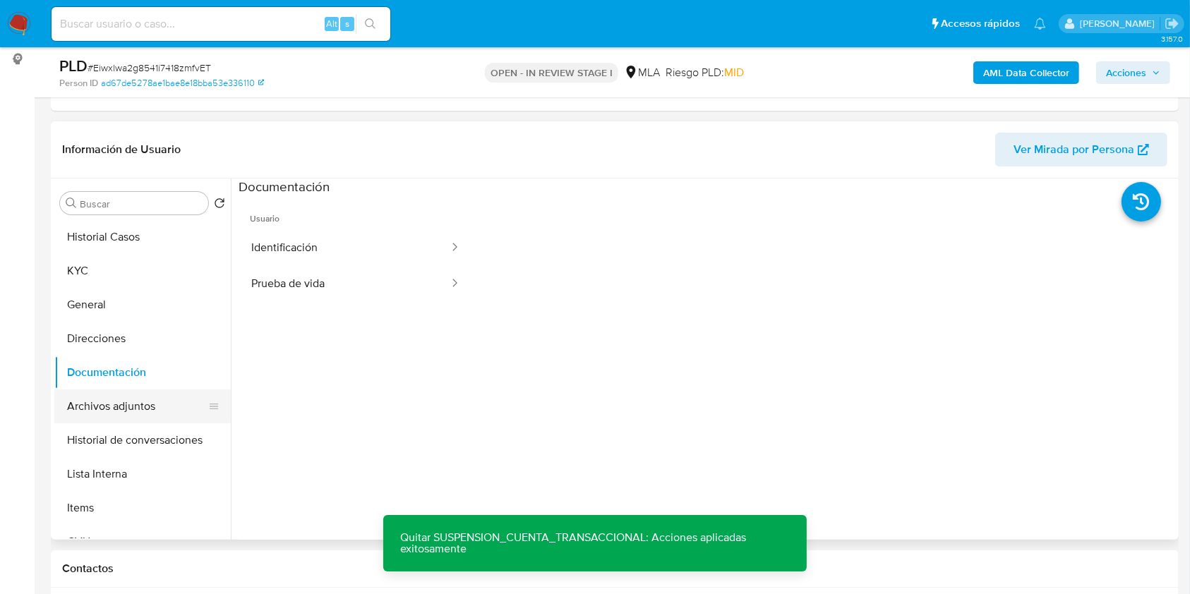
click at [124, 402] on button "Archivos adjuntos" at bounding box center [136, 407] width 165 height 34
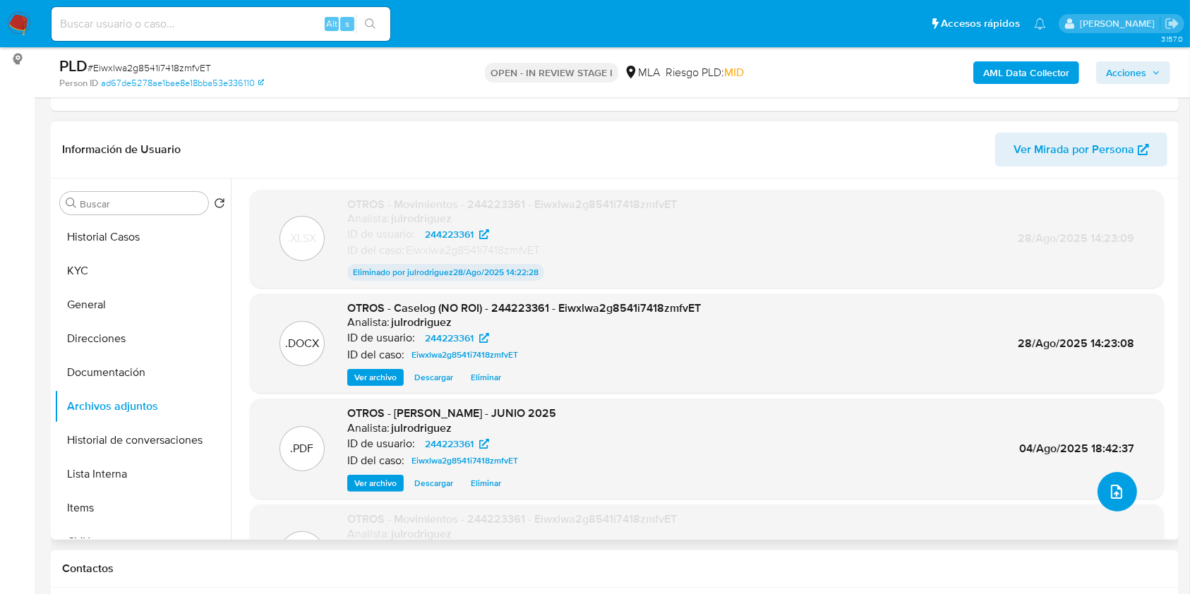
click at [1111, 493] on icon "upload-file" at bounding box center [1116, 492] width 11 height 14
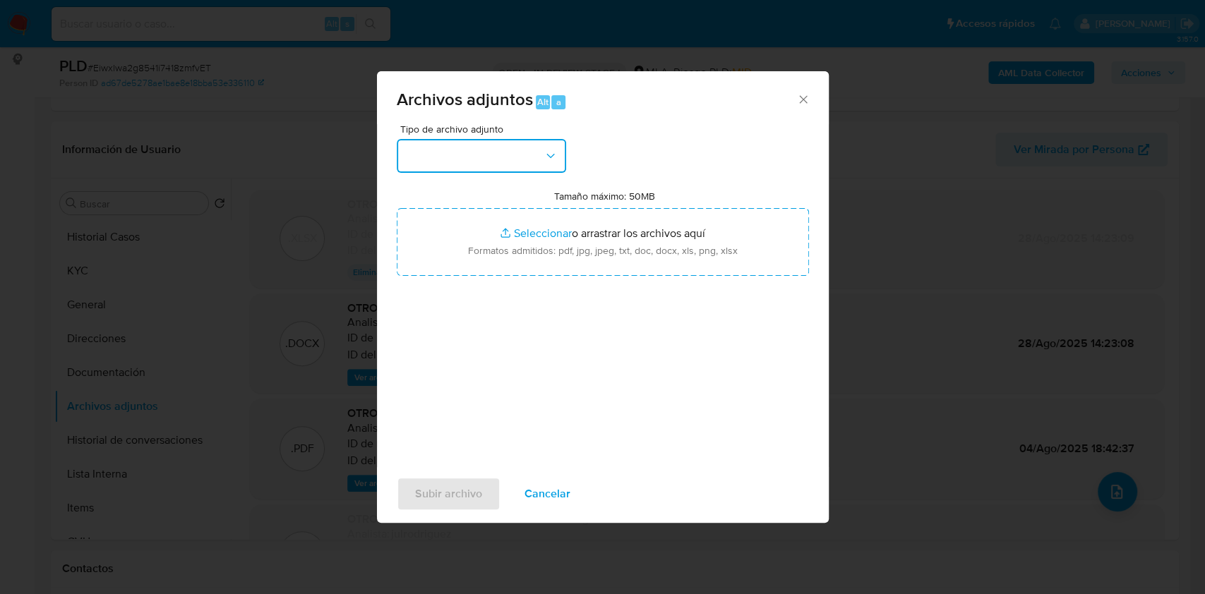
click at [472, 150] on button "button" at bounding box center [481, 156] width 169 height 34
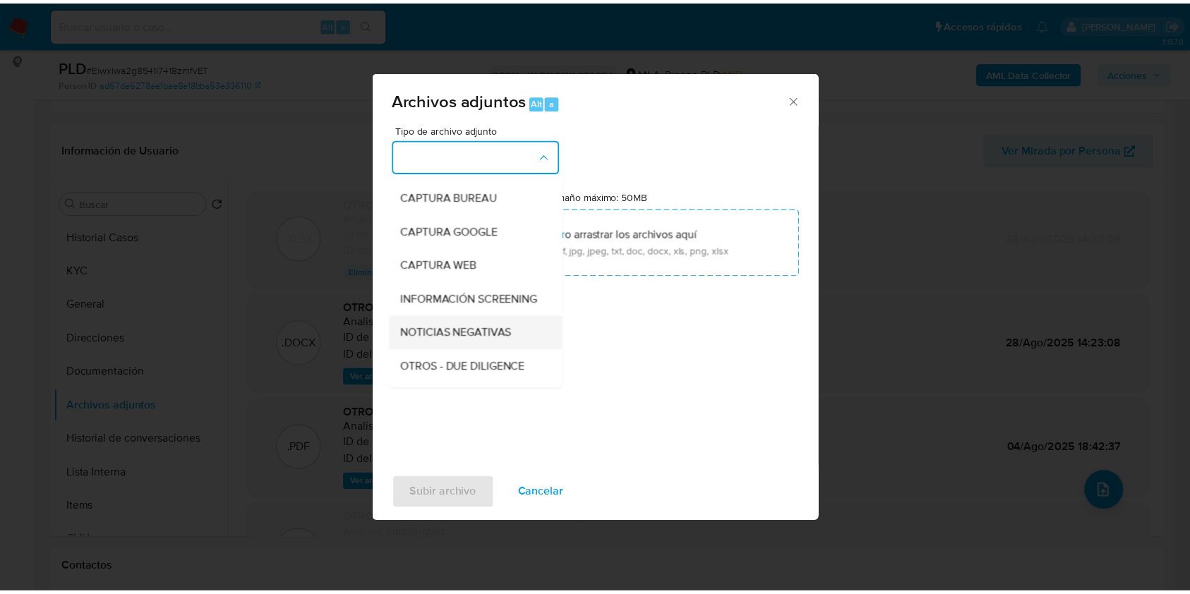
scroll to position [94, 0]
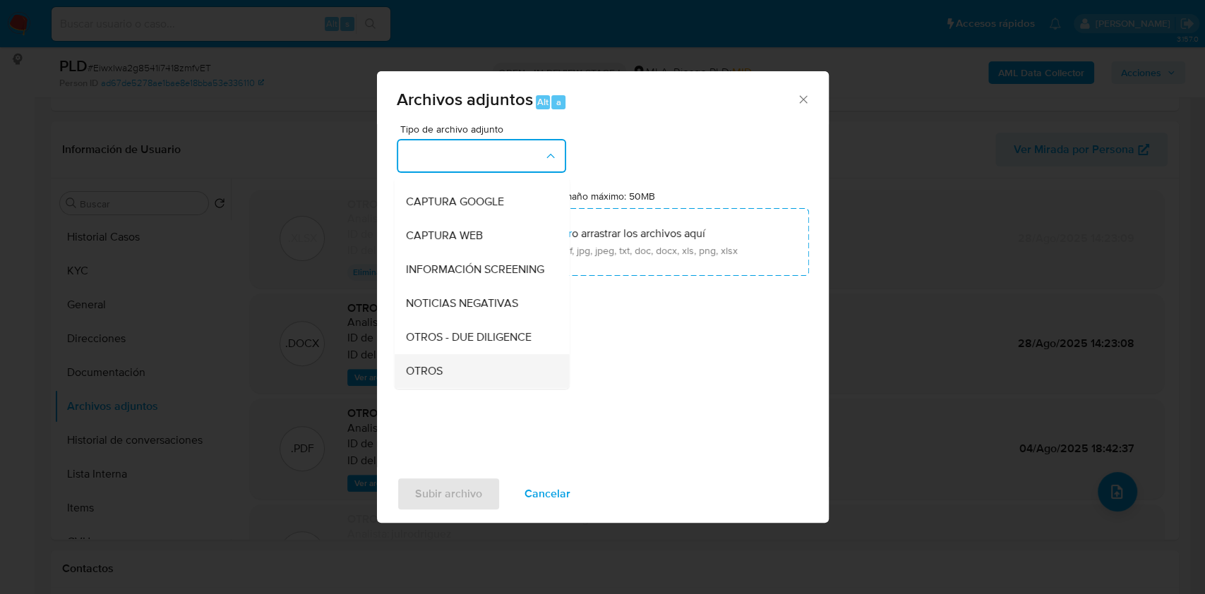
click at [442, 381] on div "OTROS" at bounding box center [477, 371] width 144 height 34
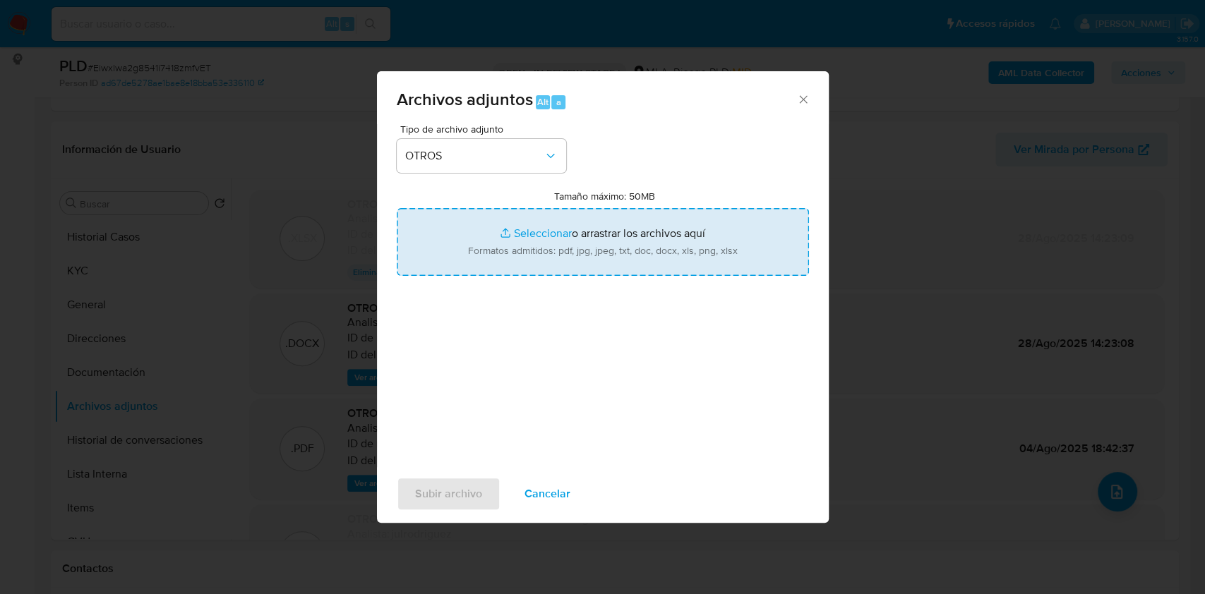
click at [558, 242] on input "Tamaño máximo: 50MB Seleccionar archivos" at bounding box center [603, 242] width 412 height 68
type input "C:\fakepath\Movimientos (NO ROI) - 244223361 - Eiwxlwa2g8541i7418zmfvET.xlsx"
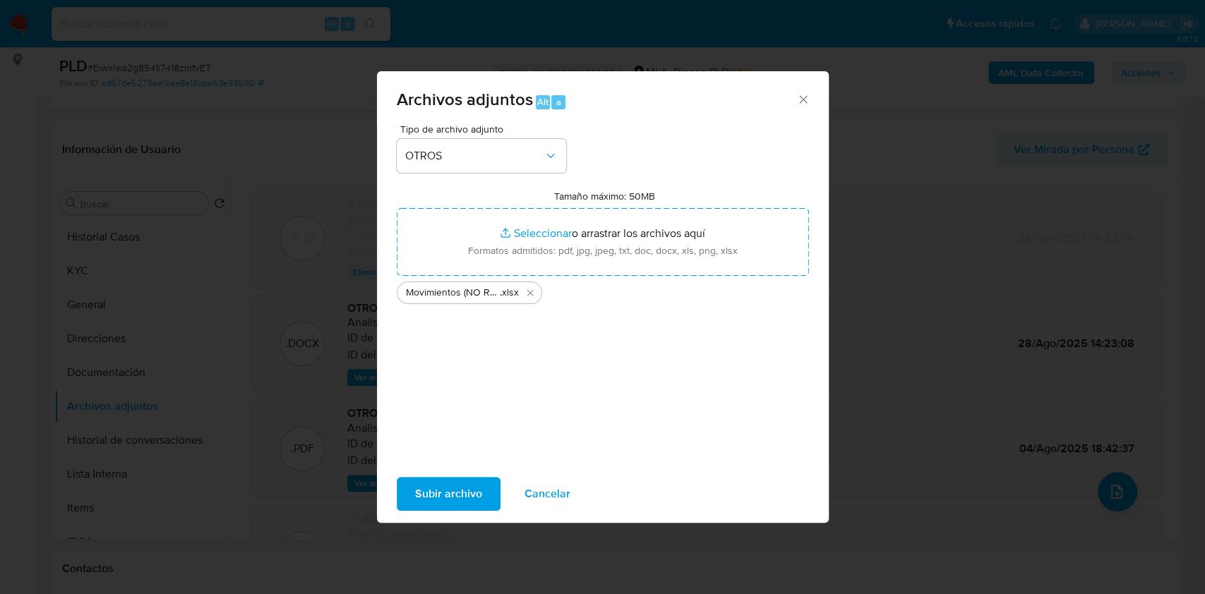
click at [452, 494] on span "Subir archivo" at bounding box center [448, 494] width 67 height 31
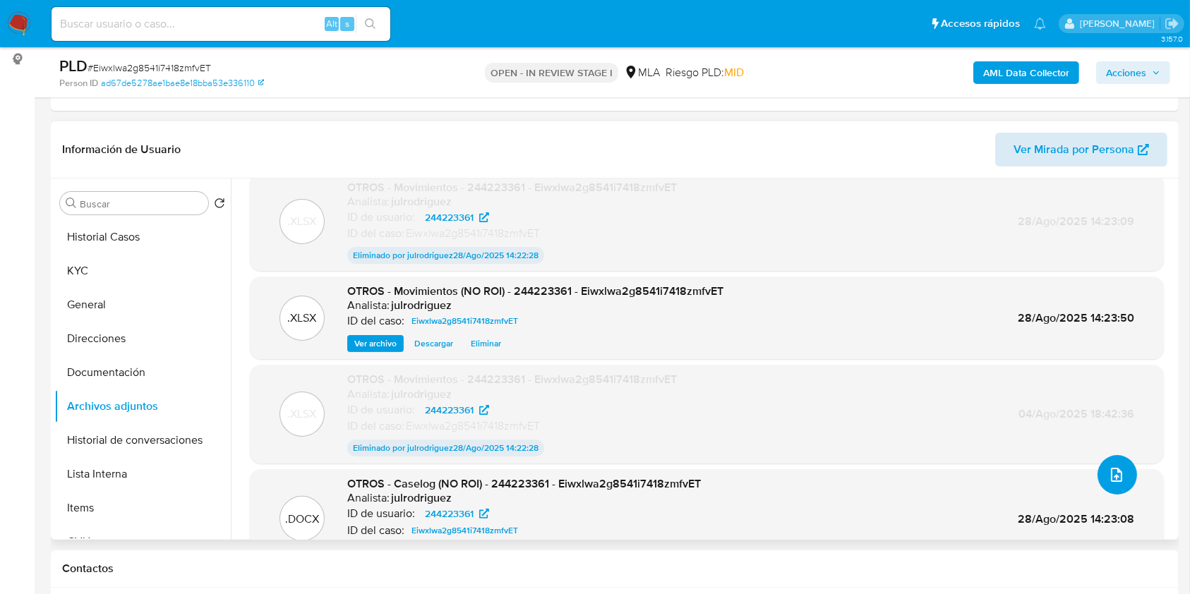
scroll to position [0, 0]
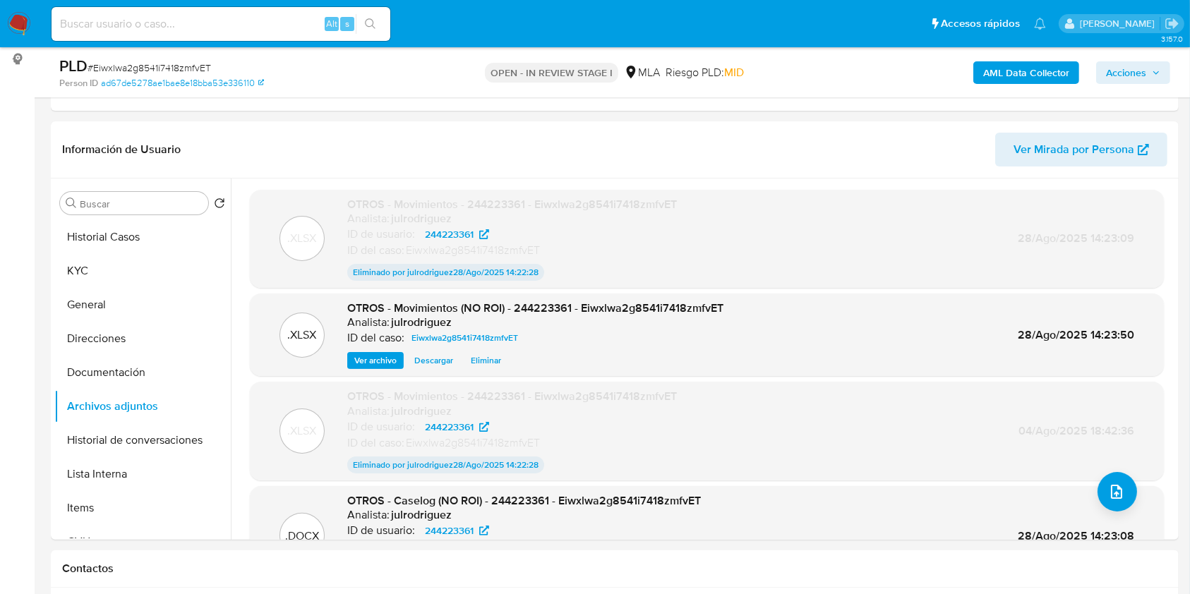
click at [1128, 74] on span "Acciones" at bounding box center [1126, 72] width 40 height 23
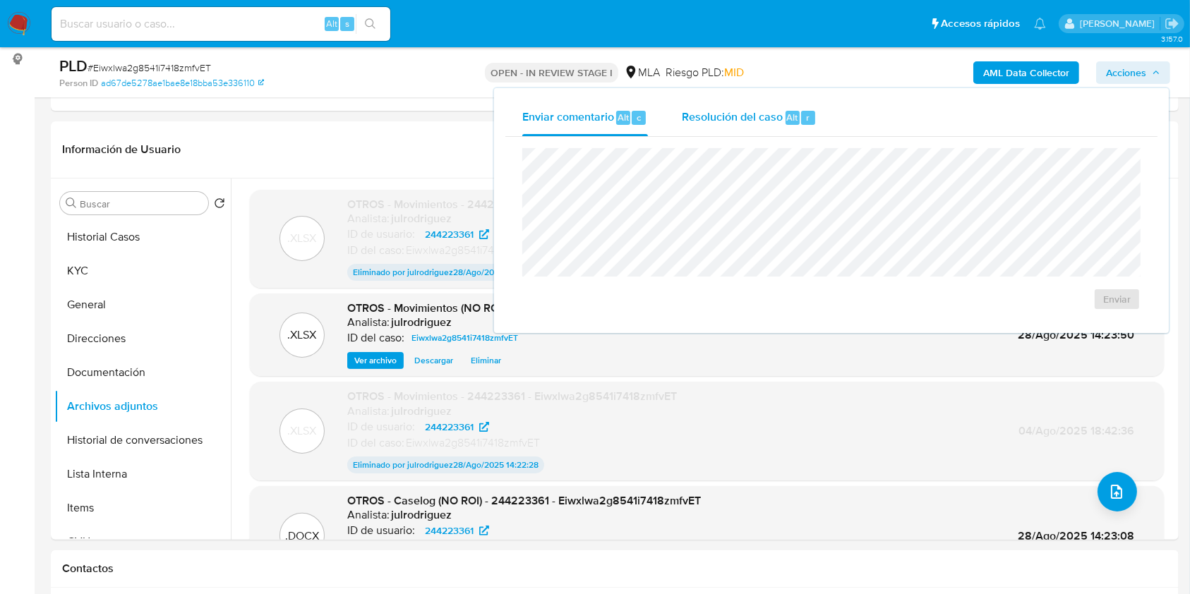
click at [752, 117] on span "Resolución del caso" at bounding box center [732, 117] width 101 height 16
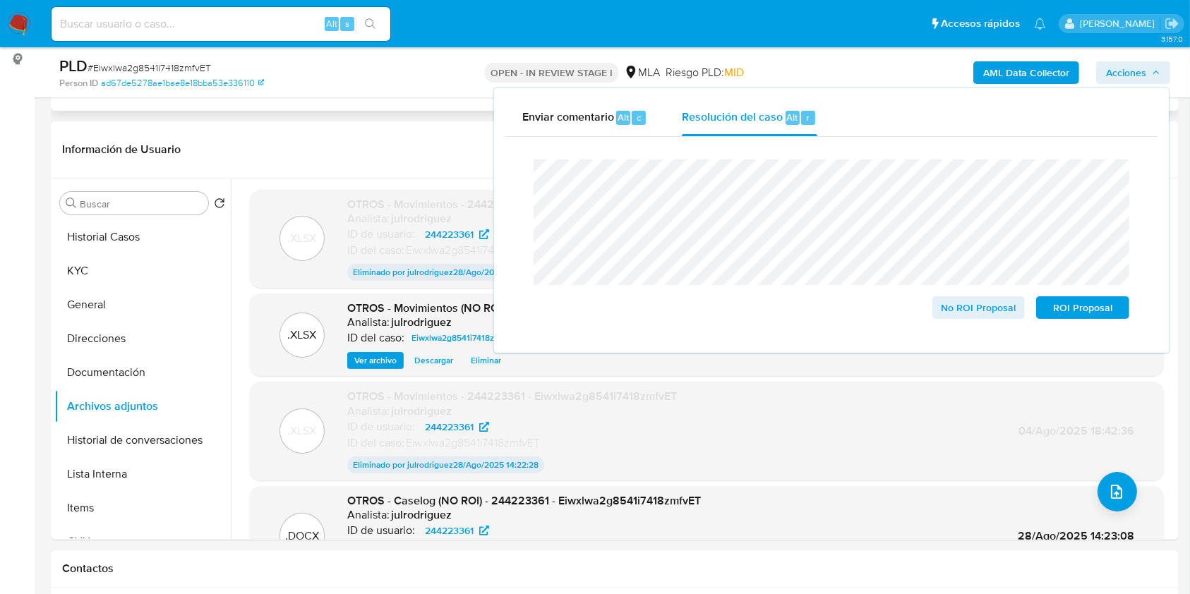
click at [365, 107] on div "Eventos ( 1 ) Acciones AUTOMATIC (1)" at bounding box center [615, 25] width 1128 height 169
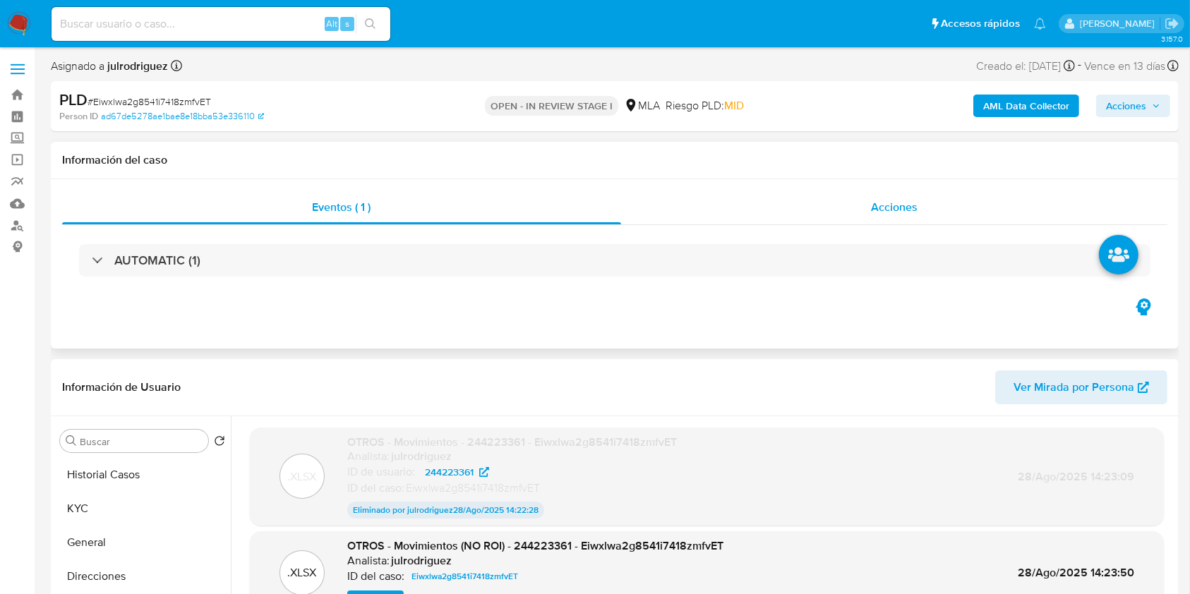
click at [881, 193] on div "Acciones" at bounding box center [894, 208] width 547 height 34
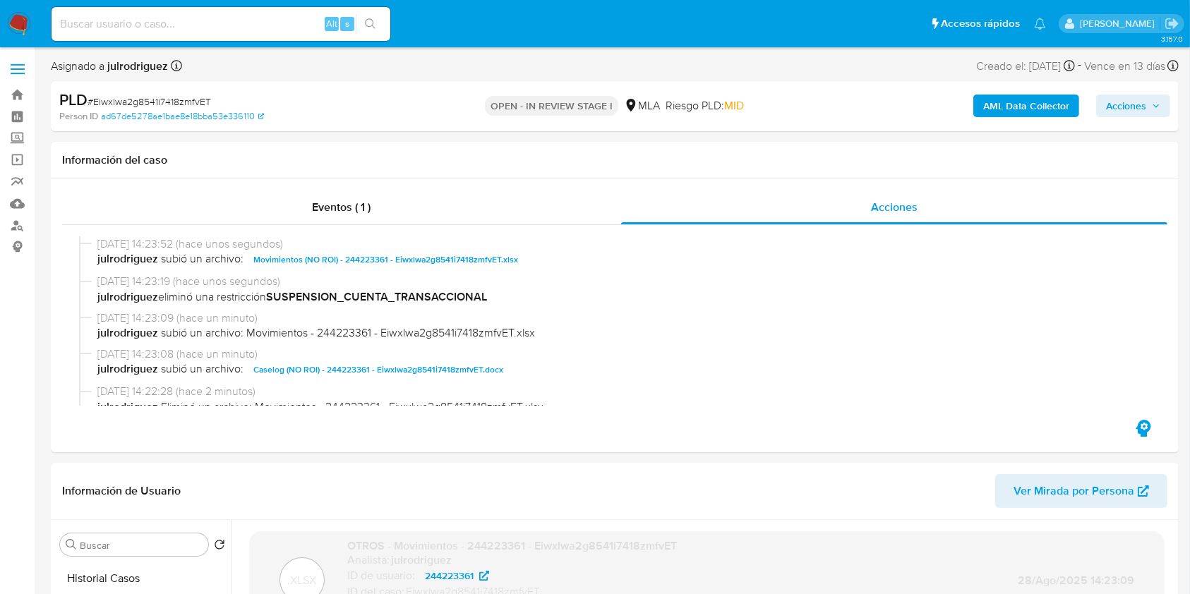
click at [1132, 104] on span "Acciones" at bounding box center [1126, 106] width 40 height 23
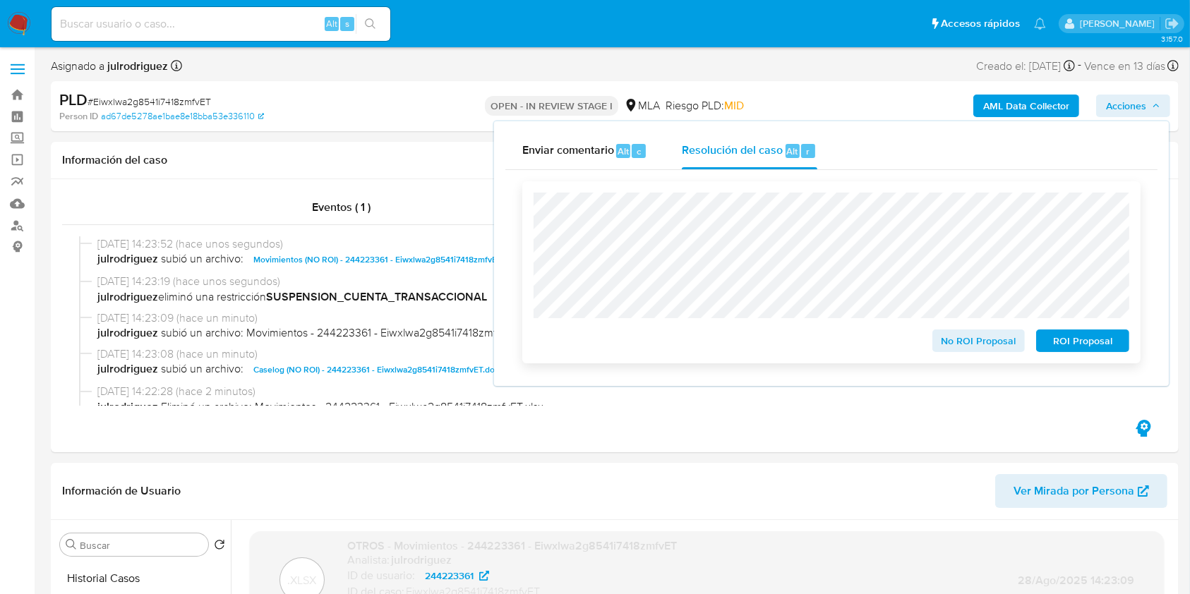
click at [959, 342] on span "No ROI Proposal" at bounding box center [978, 341] width 73 height 20
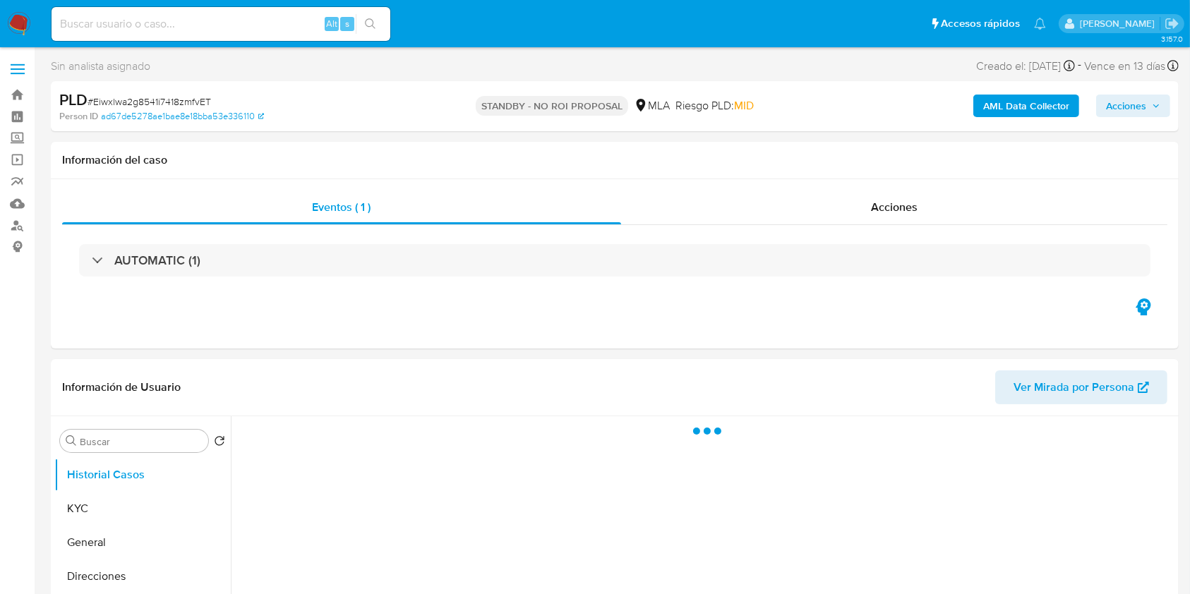
select select "10"
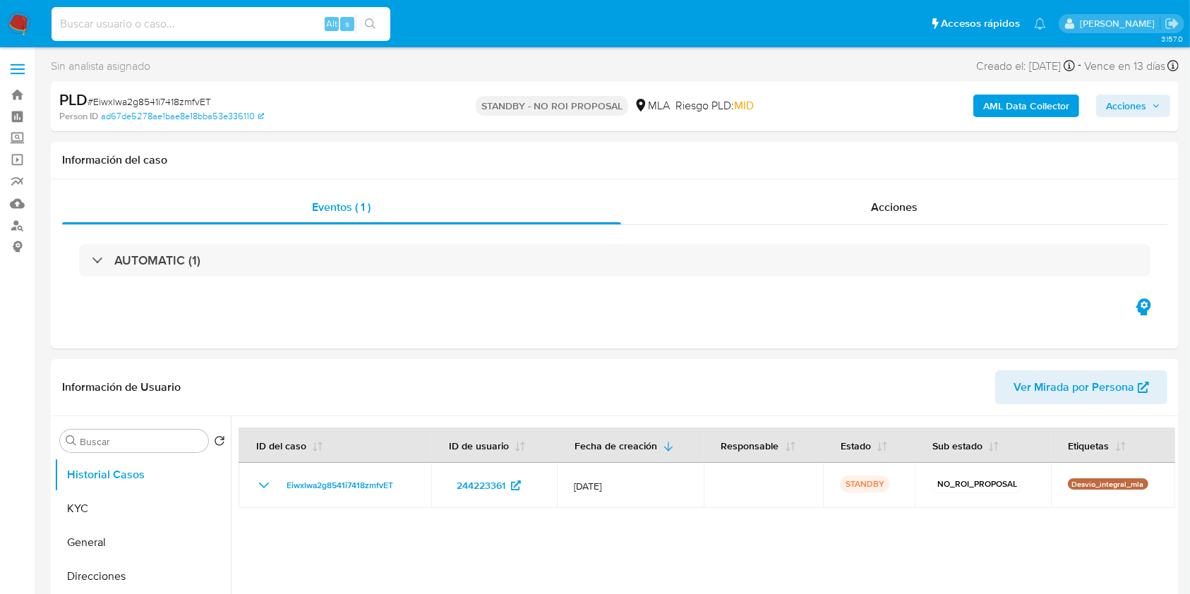
click at [133, 25] on input at bounding box center [221, 24] width 339 height 18
paste input "FFHEq0sKeQad2Jg5HIOtcw7Z"
type input "FFHEq0sKeQad2Jg5HIOtcw7Z"
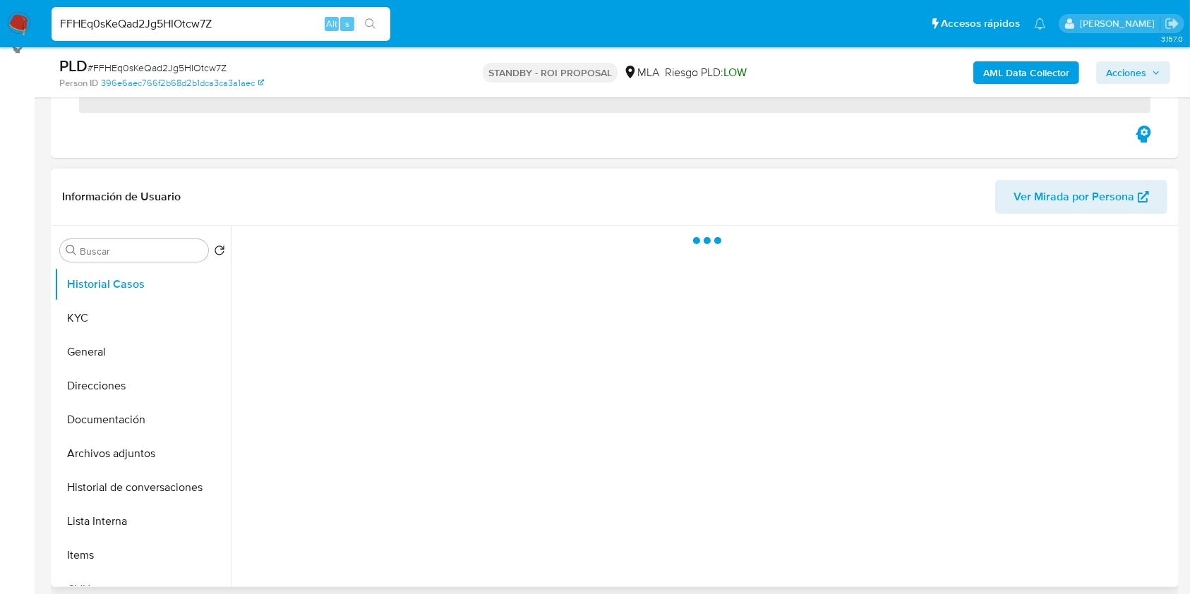
scroll to position [282, 0]
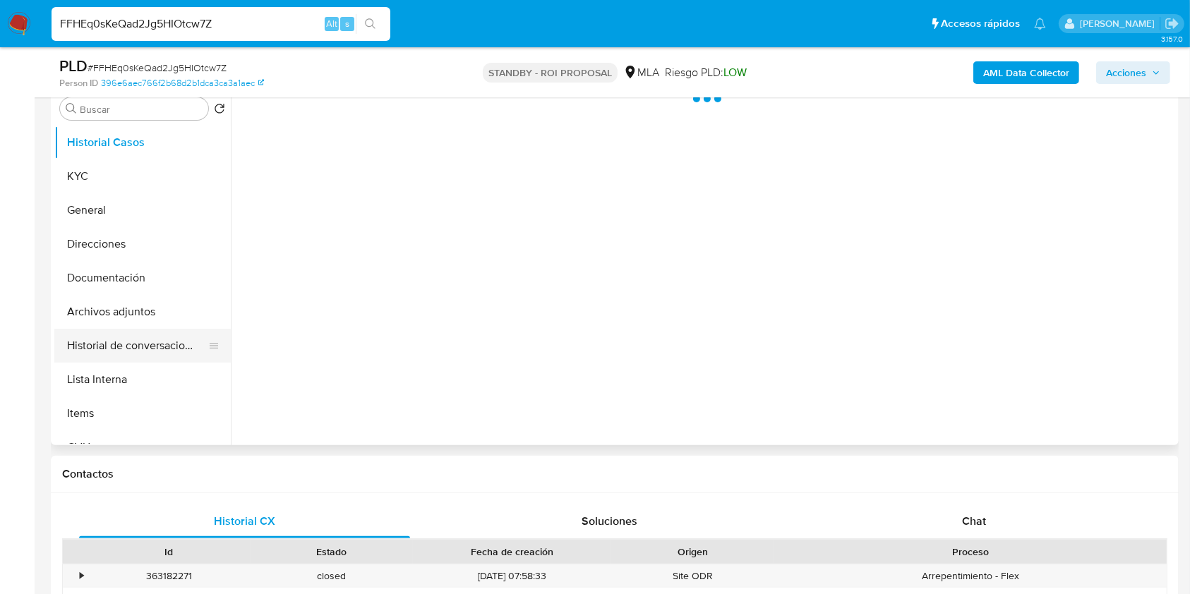
click at [140, 336] on button "Historial de conversaciones" at bounding box center [136, 346] width 165 height 34
select select "10"
click at [87, 313] on button "Archivos adjuntos" at bounding box center [136, 312] width 165 height 34
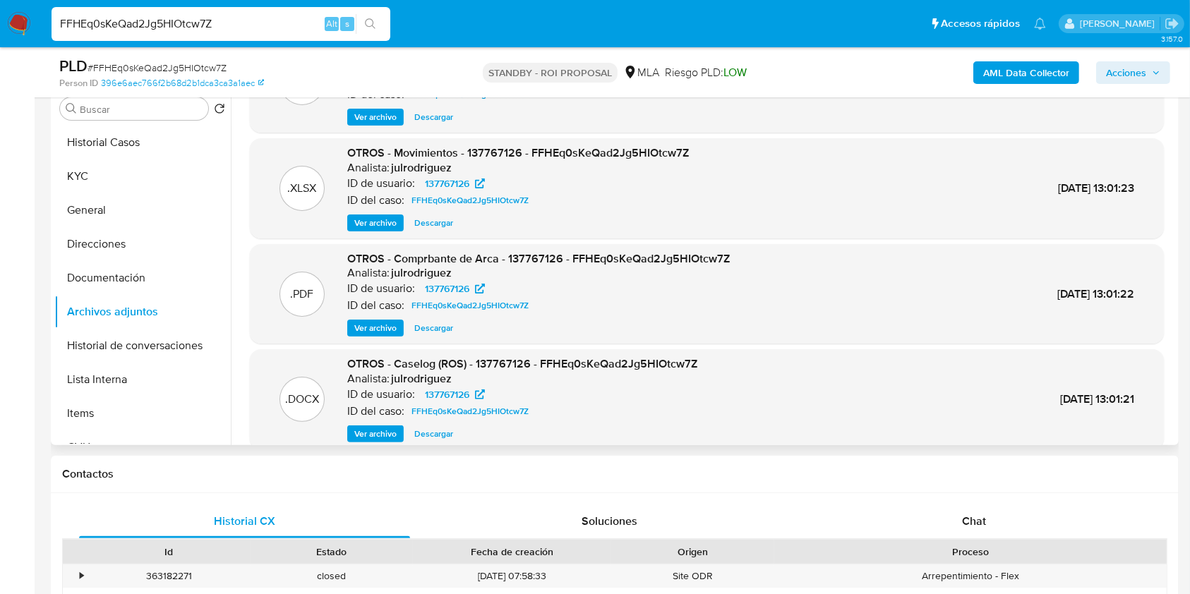
scroll to position [119, 0]
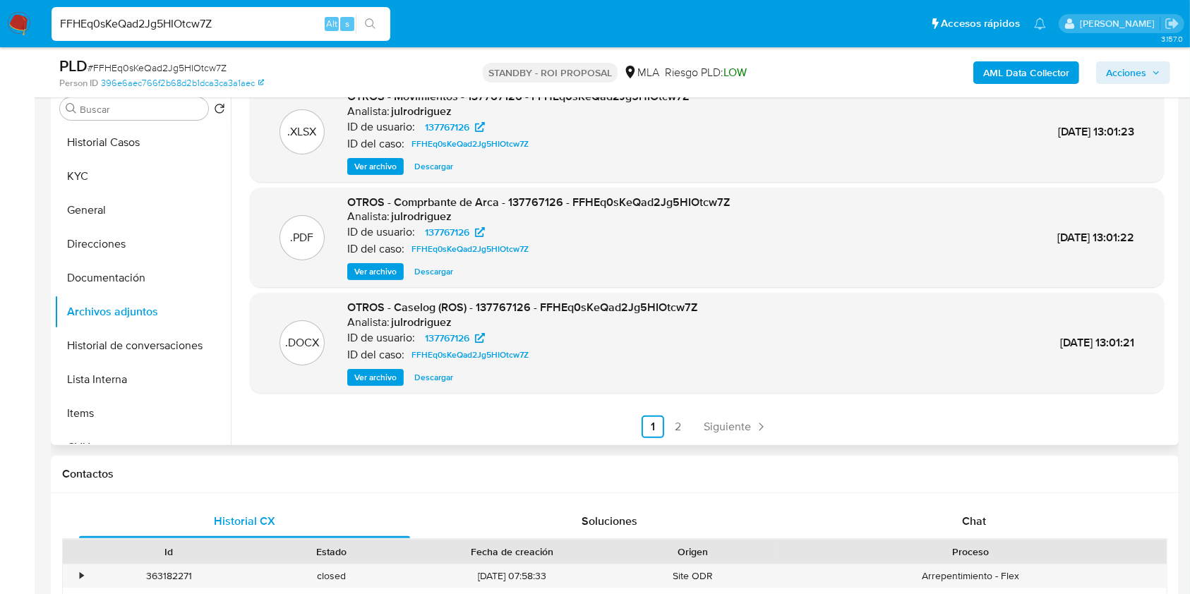
click at [433, 381] on span "Descargar" at bounding box center [433, 378] width 39 height 14
